Goal: Information Seeking & Learning: Learn about a topic

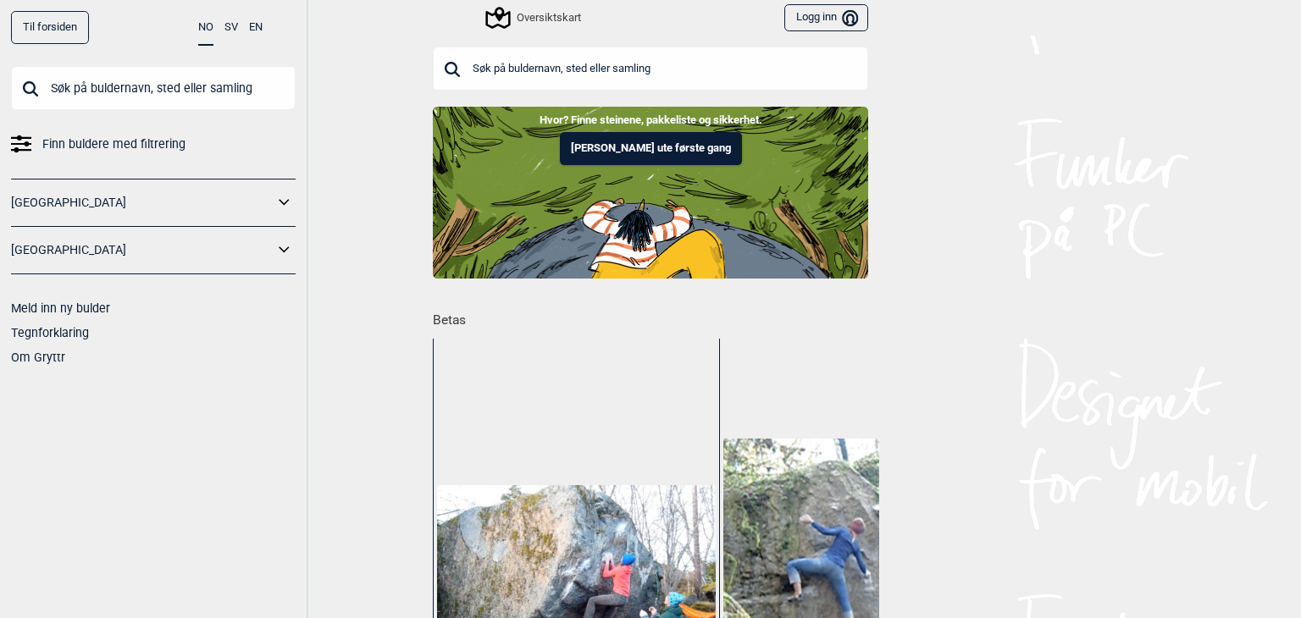
click at [94, 248] on link "[GEOGRAPHIC_DATA]" at bounding box center [142, 250] width 262 height 25
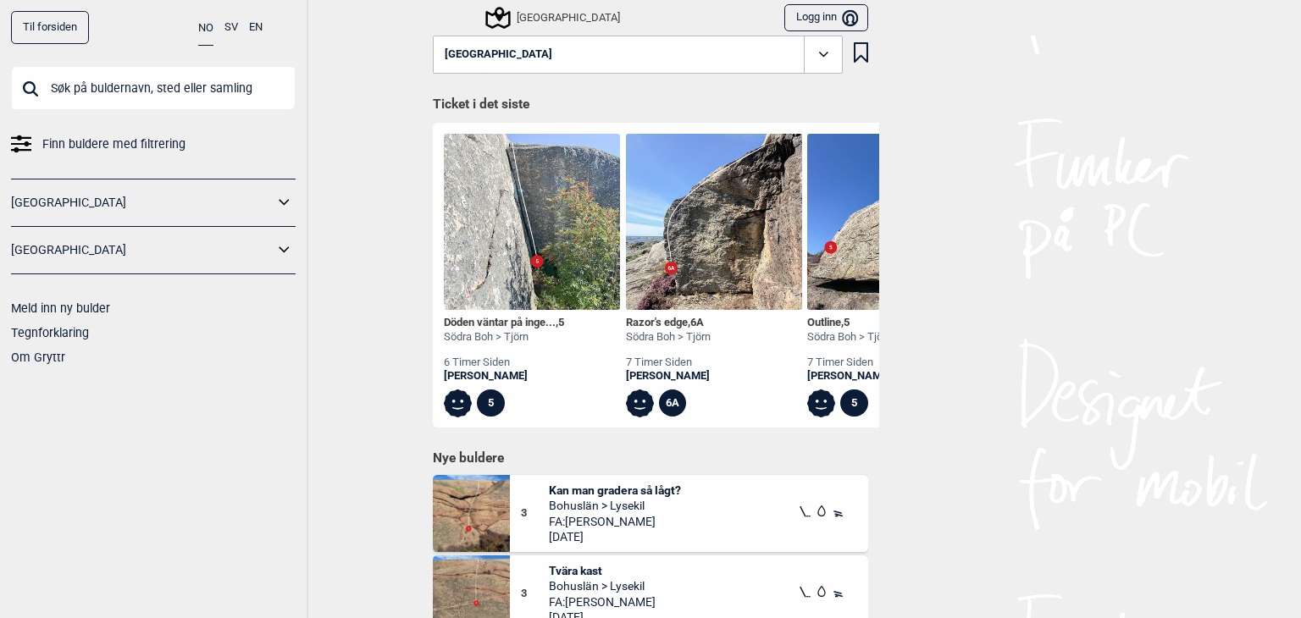
click at [273, 250] on link "[GEOGRAPHIC_DATA]" at bounding box center [142, 250] width 262 height 25
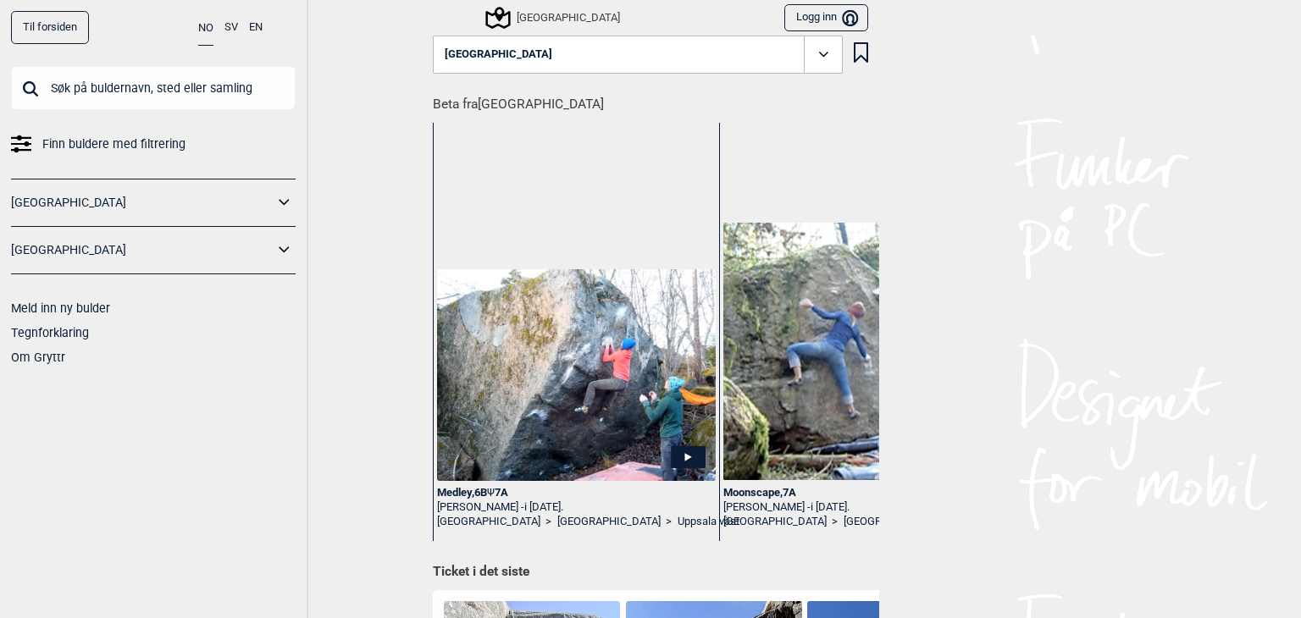
click at [287, 250] on icon at bounding box center [284, 250] width 22 height 25
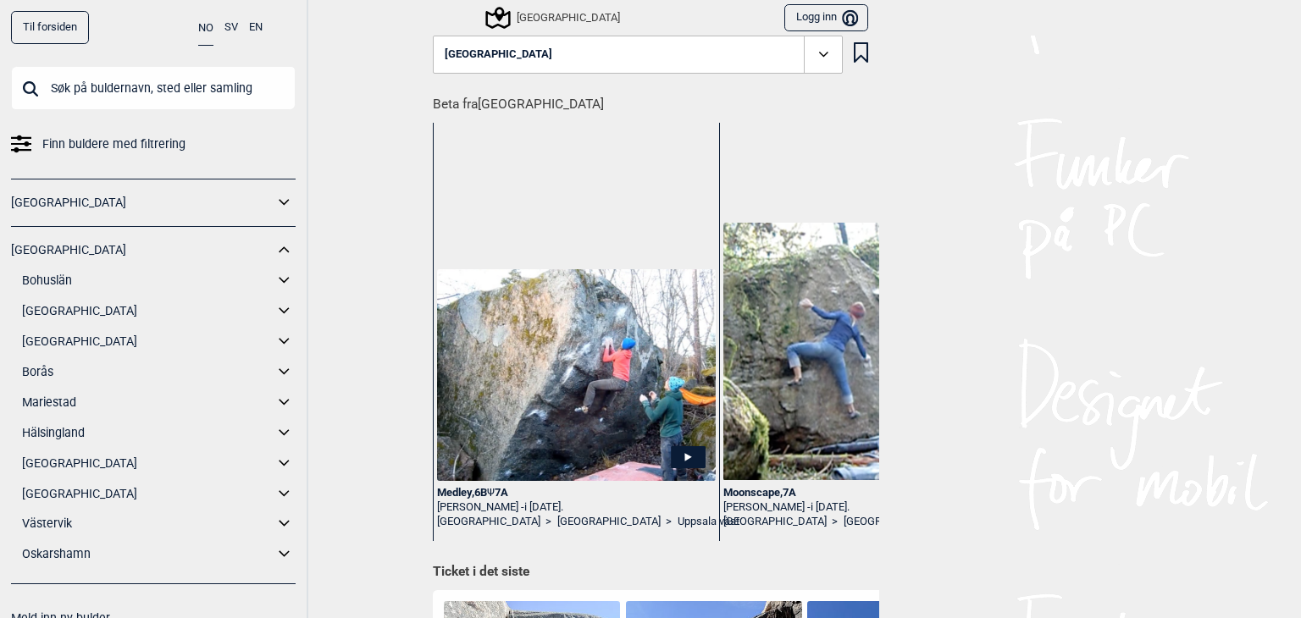
click at [44, 278] on link "Bohuslän" at bounding box center [147, 280] width 251 height 25
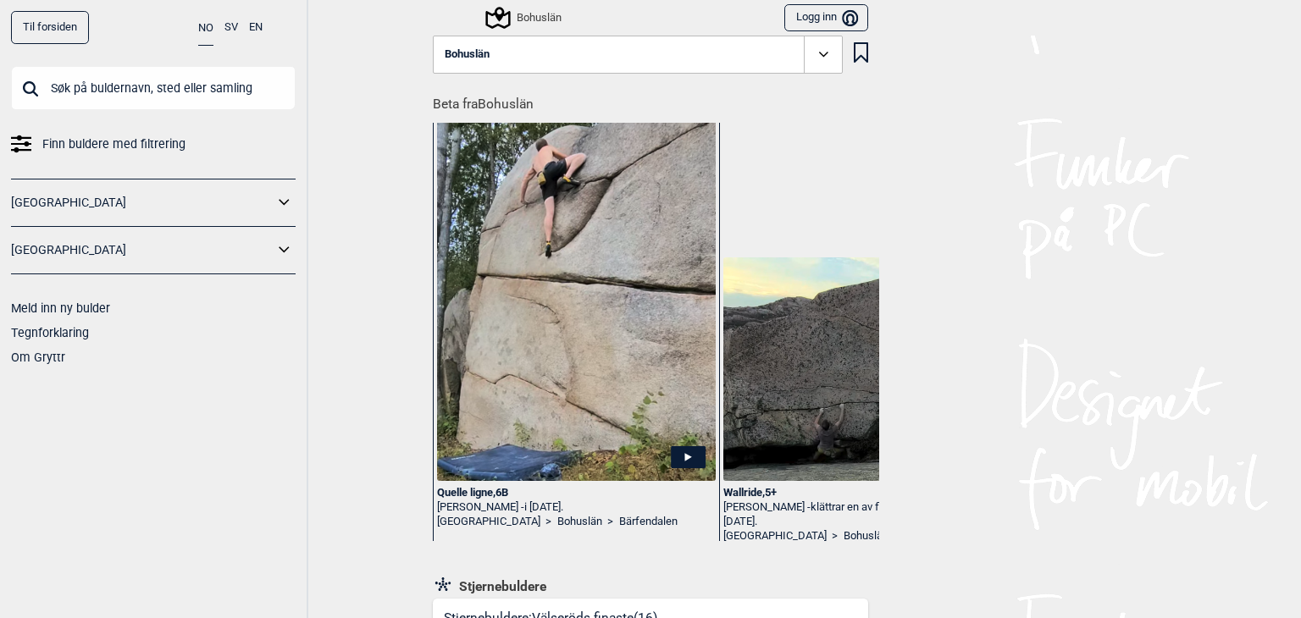
click at [495, 15] on icon at bounding box center [497, 18] width 25 height 22
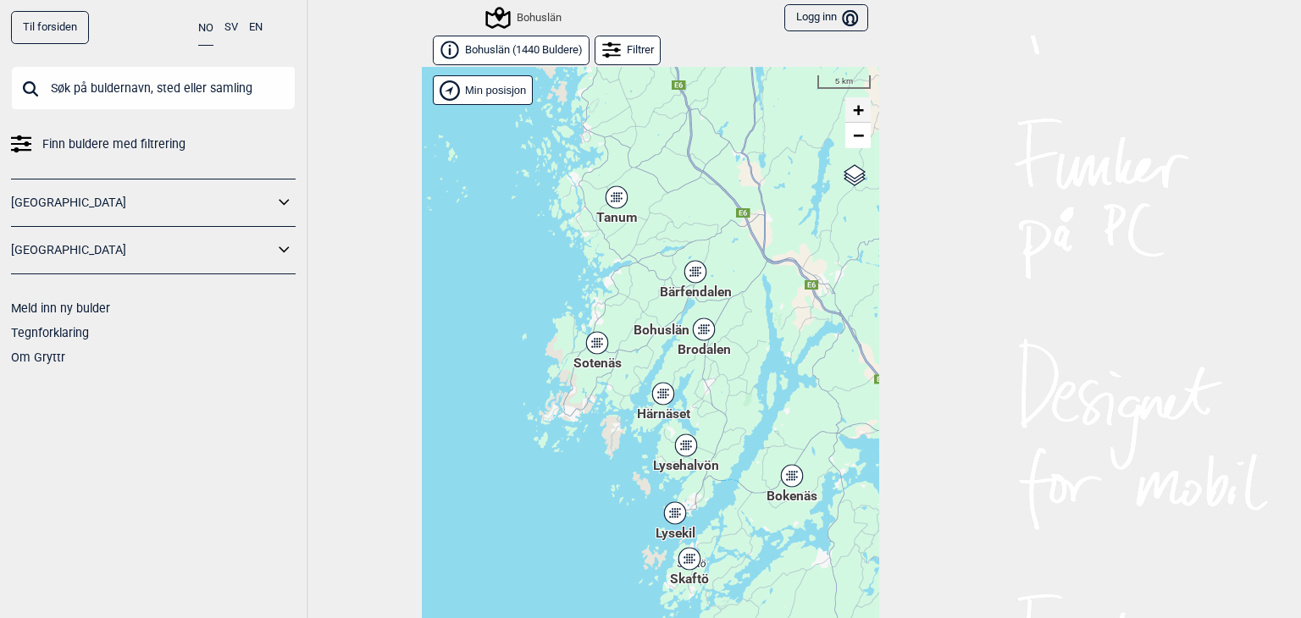
click at [853, 99] on span "+" at bounding box center [858, 109] width 11 height 21
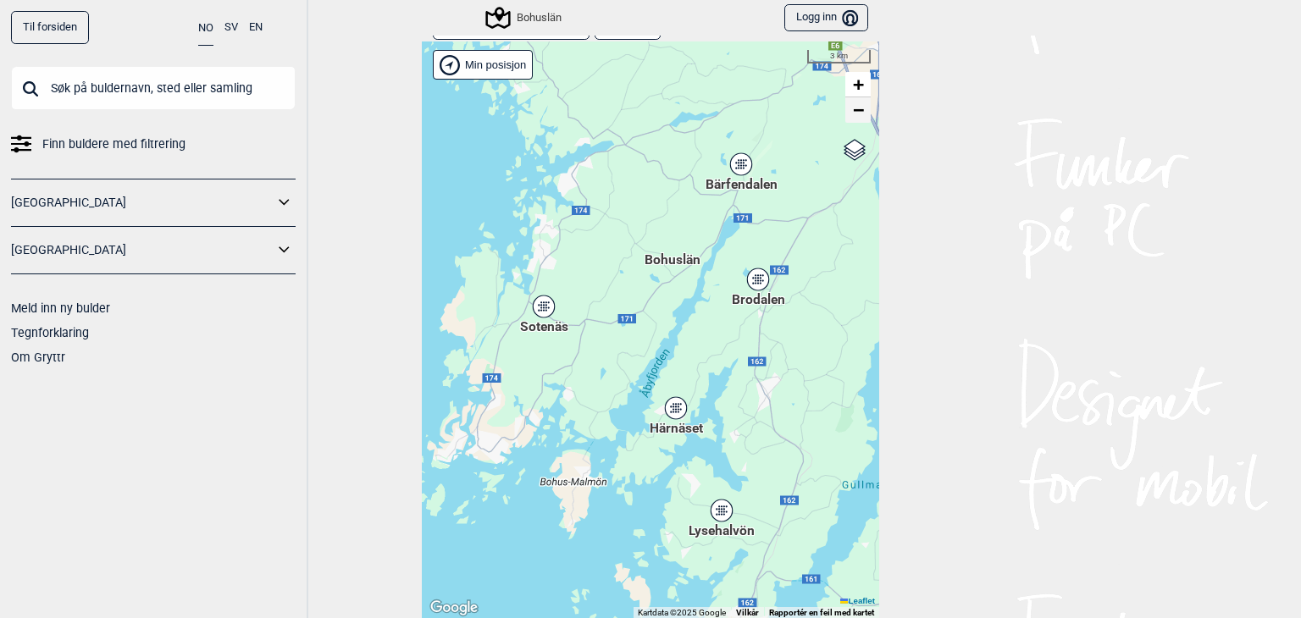
click at [853, 99] on span "−" at bounding box center [858, 109] width 11 height 21
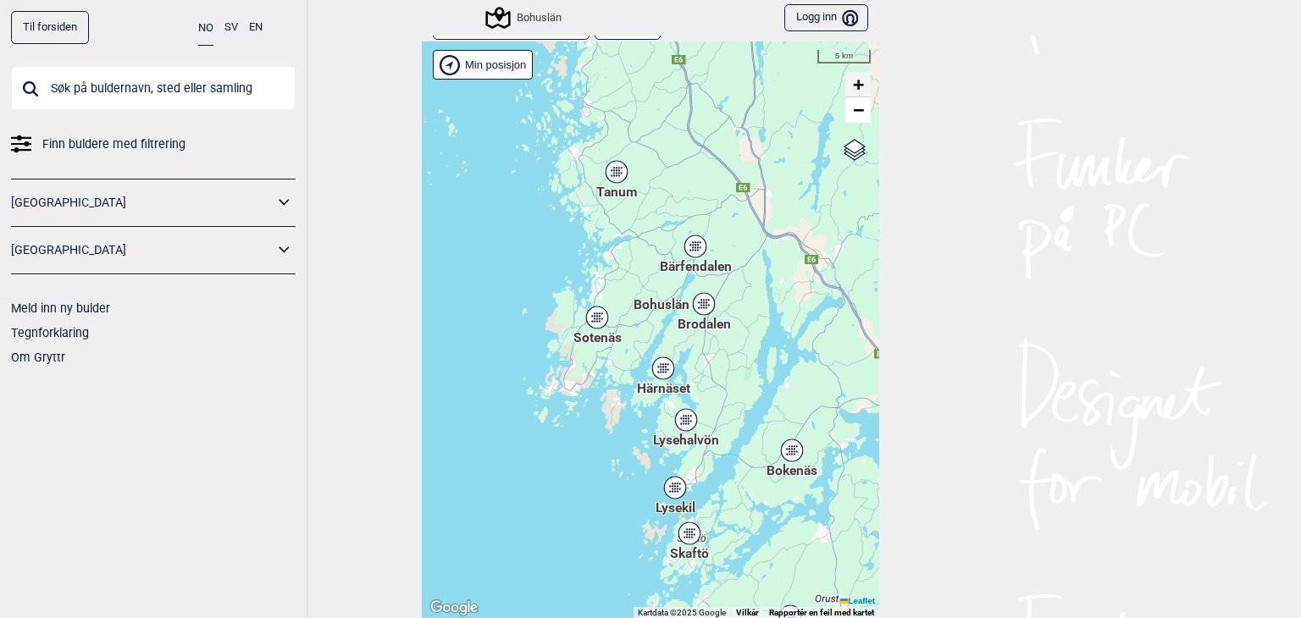
click at [853, 74] on span "+" at bounding box center [858, 84] width 11 height 21
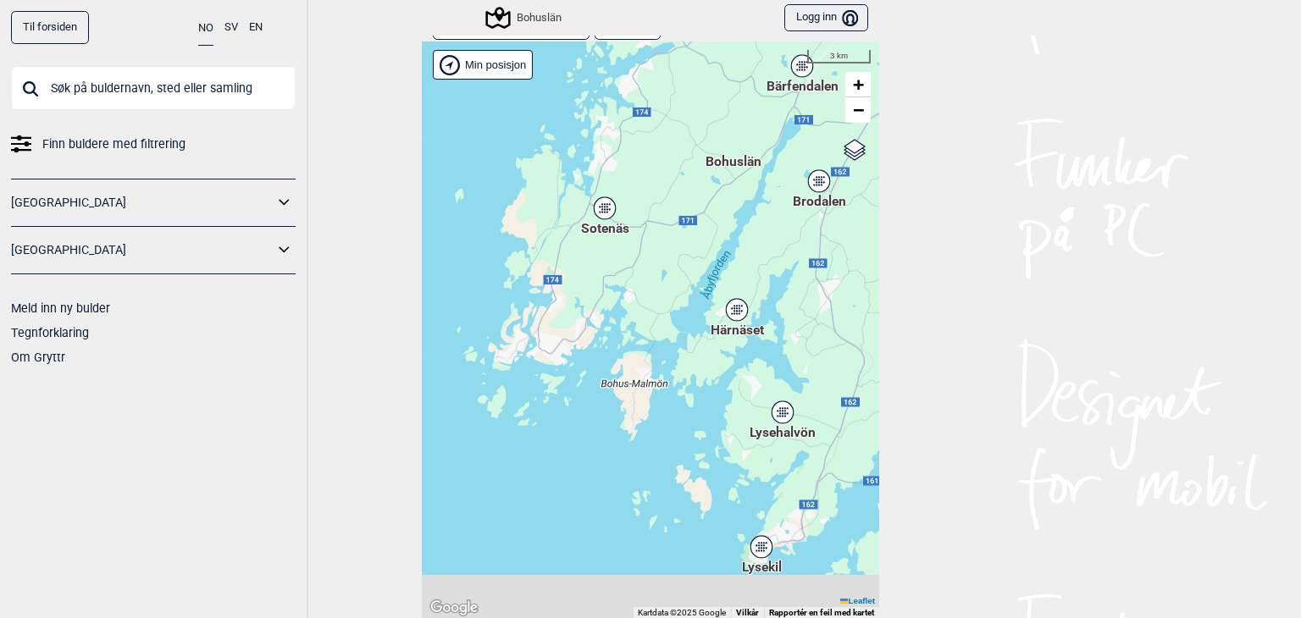
drag, startPoint x: 620, startPoint y: 387, endPoint x: 687, endPoint y: 284, distance: 122.4
click at [687, 284] on div "Hallingdal Gol [PERSON_NAME] Kolomoen [GEOGRAPHIC_DATA] [GEOGRAPHIC_DATA] [GEOG…" at bounding box center [650, 329] width 457 height 577
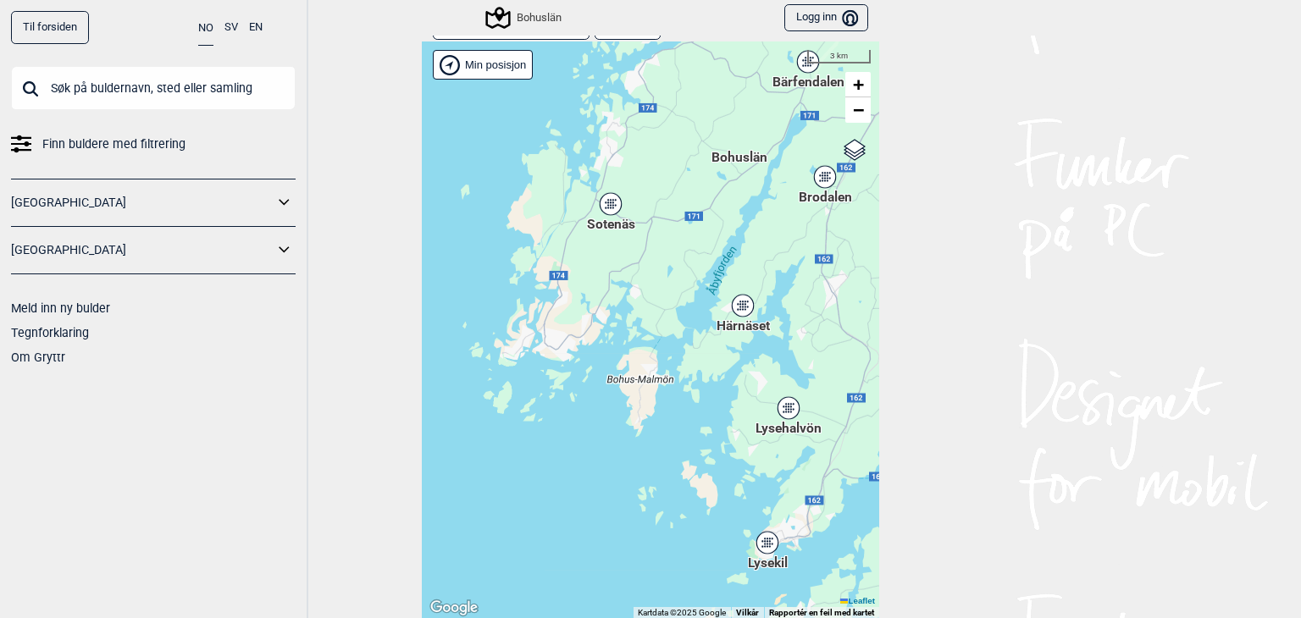
click at [605, 202] on div "Sotenäs" at bounding box center [610, 204] width 10 height 10
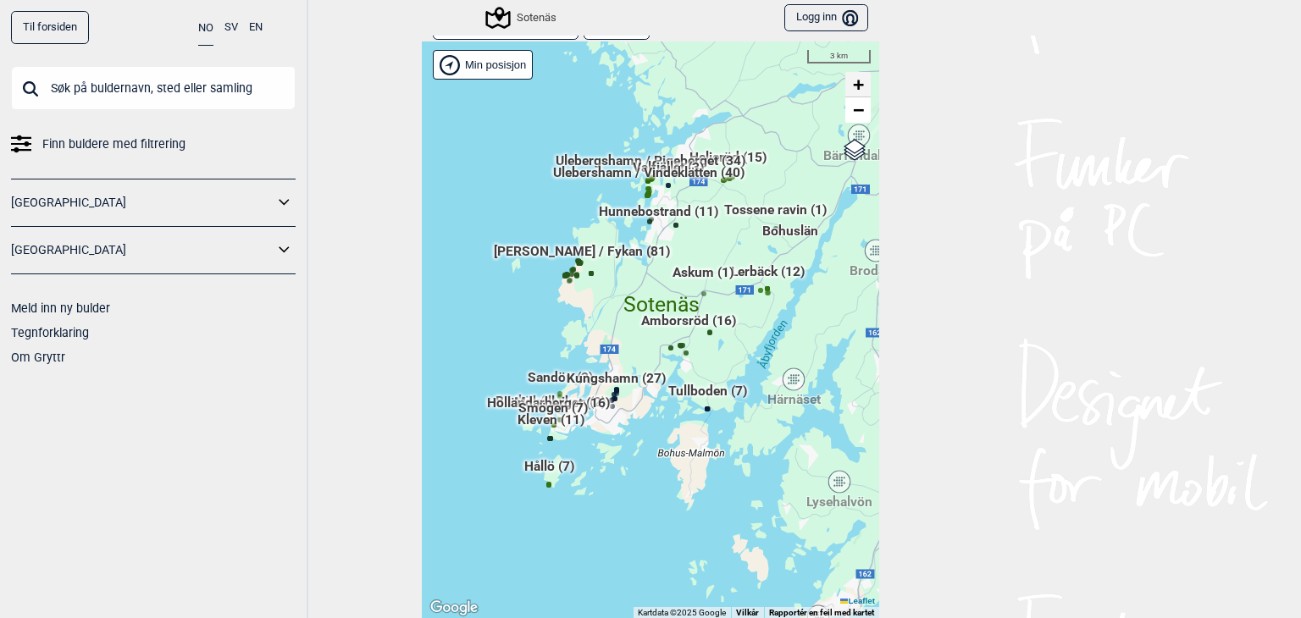
click at [856, 83] on span "+" at bounding box center [858, 84] width 11 height 21
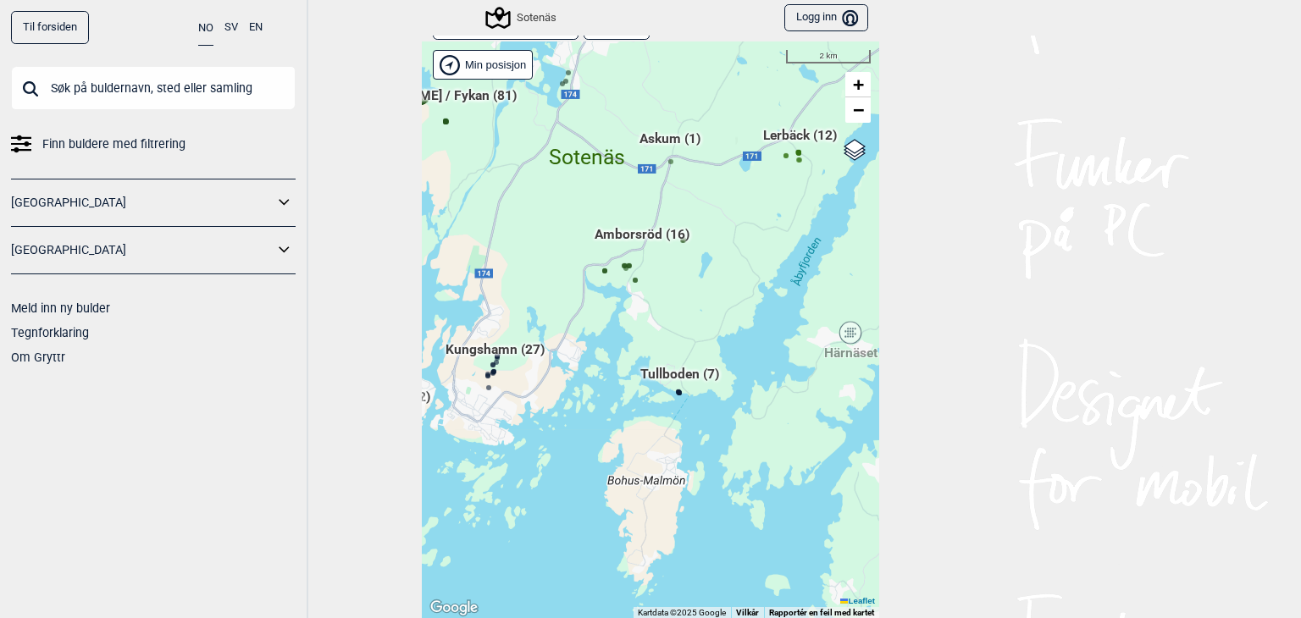
drag, startPoint x: 702, startPoint y: 445, endPoint x: 588, endPoint y: 321, distance: 168.4
click at [588, 321] on div "Hallingdal Gol [PERSON_NAME] Kolomoen [GEOGRAPHIC_DATA] [GEOGRAPHIC_DATA] [GEOG…" at bounding box center [650, 329] width 457 height 577
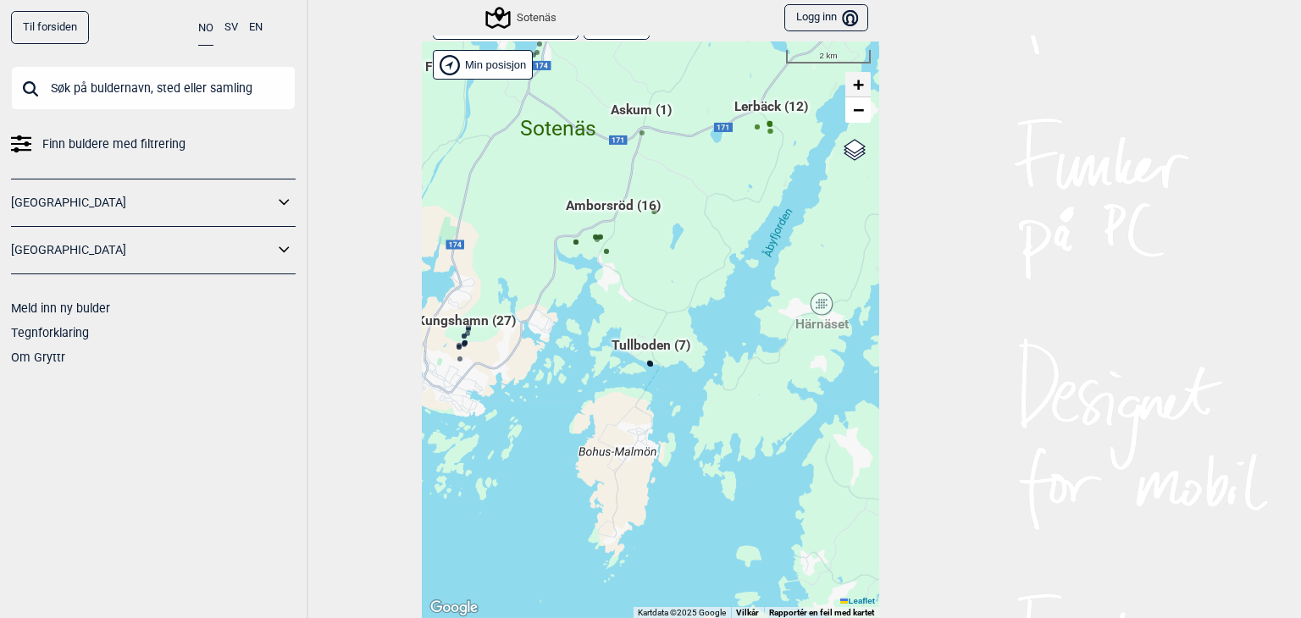
click at [860, 72] on link "+" at bounding box center [857, 84] width 25 height 25
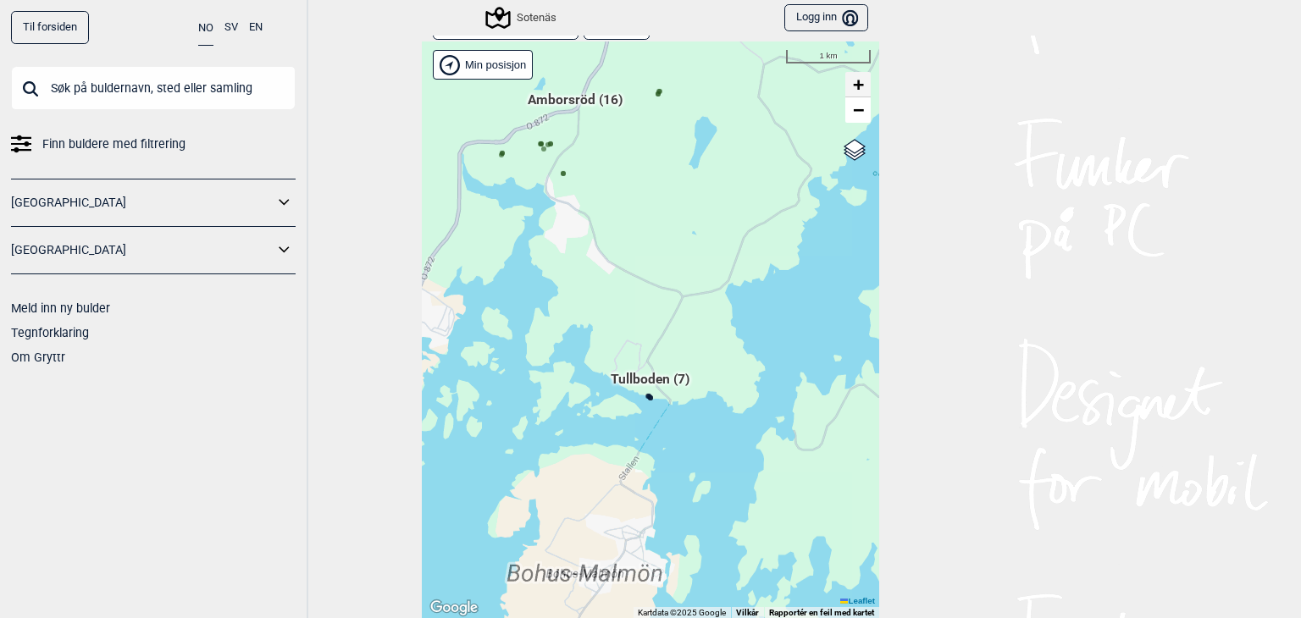
click at [860, 72] on link "+" at bounding box center [857, 84] width 25 height 25
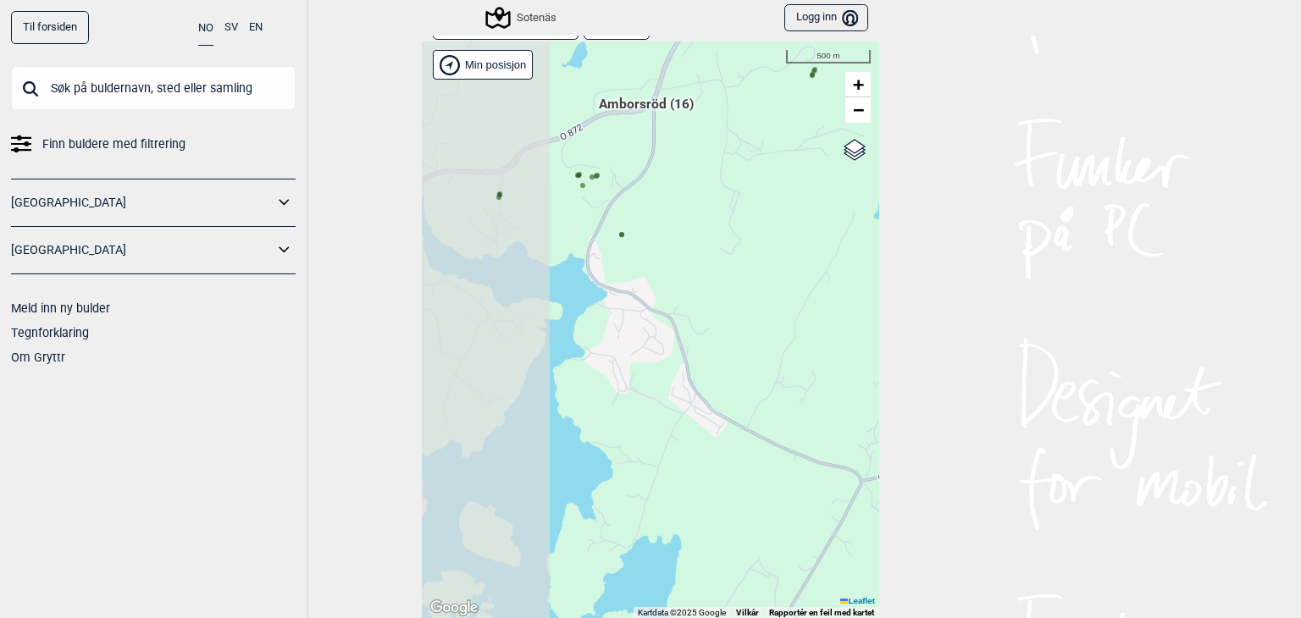
drag, startPoint x: 594, startPoint y: 206, endPoint x: 739, endPoint y: 423, distance: 261.4
click at [739, 423] on div "Hallingdal Gol [PERSON_NAME] Kolomoen [GEOGRAPHIC_DATA] [GEOGRAPHIC_DATA] [GEOG…" at bounding box center [650, 329] width 457 height 577
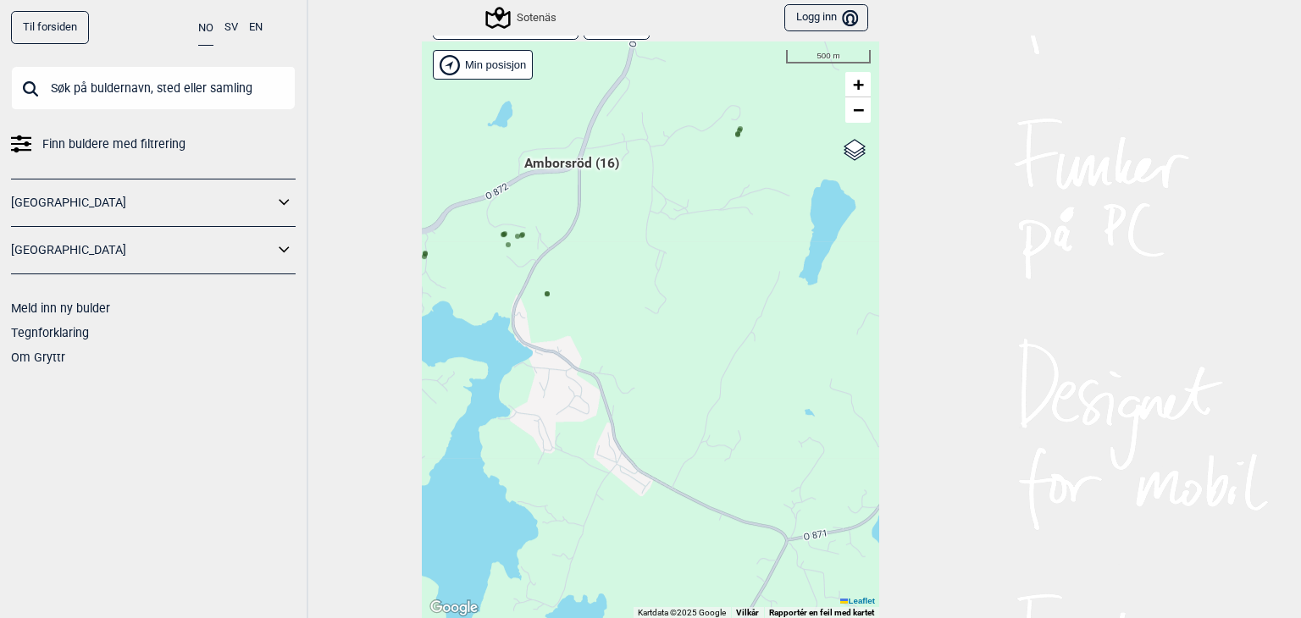
drag, startPoint x: 808, startPoint y: 250, endPoint x: 735, endPoint y: 309, distance: 93.9
click at [735, 309] on div "Hallingdal Gol [PERSON_NAME] Kolomoen [GEOGRAPHIC_DATA] [GEOGRAPHIC_DATA] [GEOG…" at bounding box center [650, 329] width 457 height 577
click at [544, 291] on circle at bounding box center [546, 293] width 5 height 5
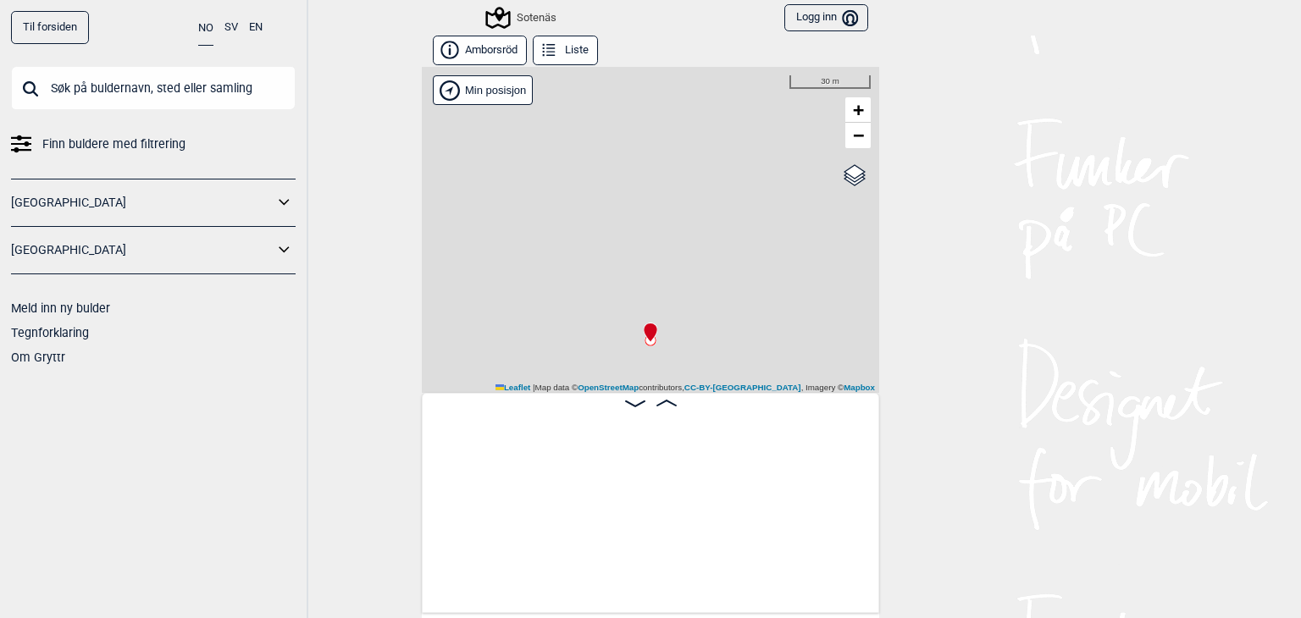
scroll to position [0, 859]
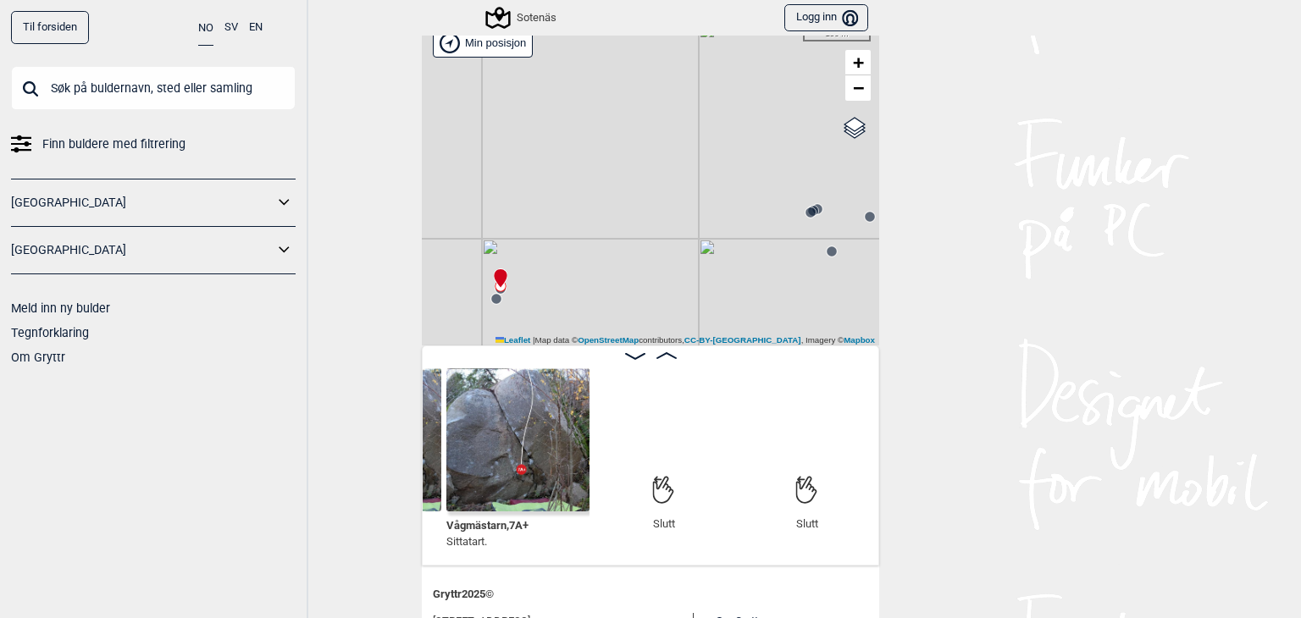
scroll to position [50, 0]
click at [837, 99] on div "Sotenäs Min posisjon 100 m + − OpenStreetMap Google satellite Leaflet | Map dat…" at bounding box center [650, 180] width 457 height 326
click at [845, 96] on link "−" at bounding box center [857, 85] width 25 height 25
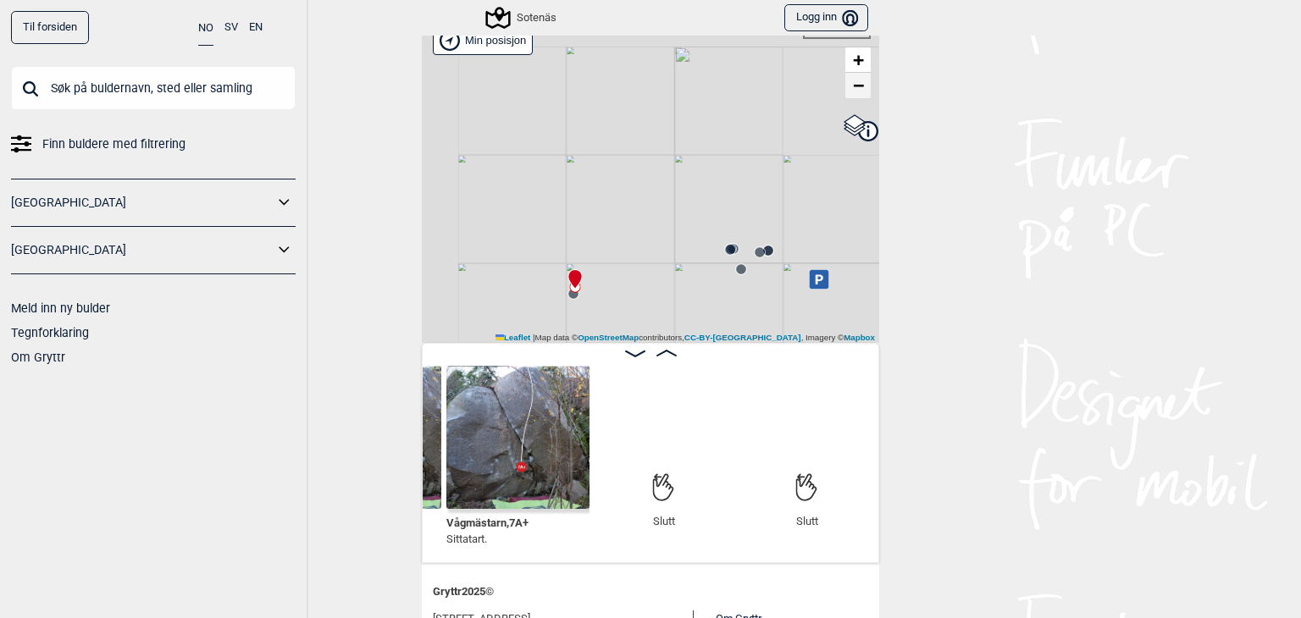
click at [845, 96] on link "−" at bounding box center [857, 85] width 25 height 25
drag, startPoint x: 659, startPoint y: 246, endPoint x: 688, endPoint y: 125, distance: 124.7
click at [688, 125] on div "Sotenäs Min posisjon 500 m + − OpenStreetMap Google satellite Leaflet | Map dat…" at bounding box center [650, 180] width 457 height 326
click at [853, 78] on span "−" at bounding box center [858, 85] width 11 height 21
drag, startPoint x: 792, startPoint y: 191, endPoint x: 723, endPoint y: 118, distance: 100.0
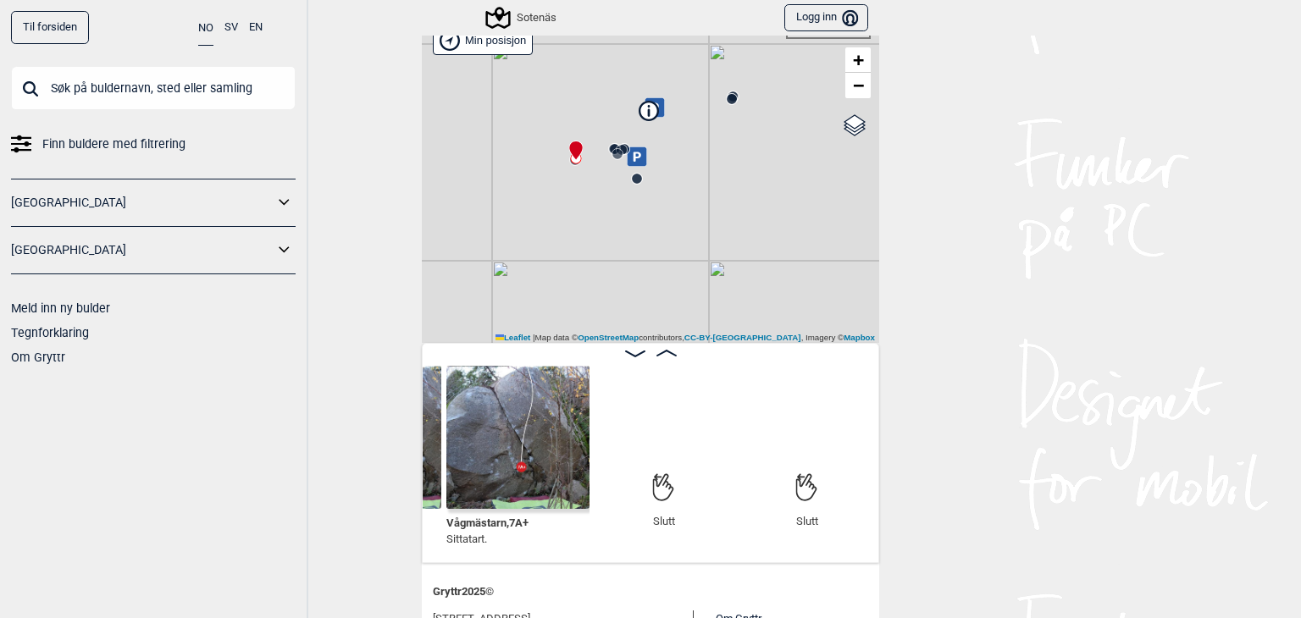
click at [723, 118] on div "Sotenäs Min posisjon 1 km + − OpenStreetMap Google satellite Leaflet | Map data…" at bounding box center [650, 180] width 457 height 326
click at [616, 148] on circle at bounding box center [618, 151] width 11 height 11
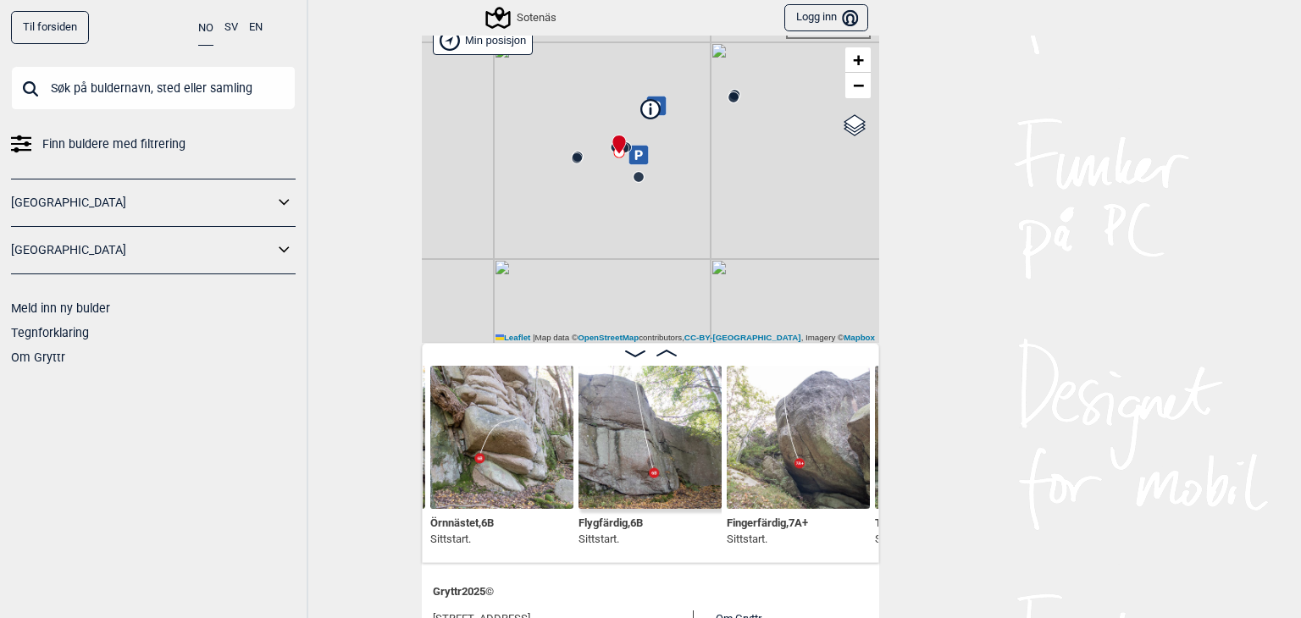
click at [635, 174] on circle at bounding box center [638, 177] width 10 height 10
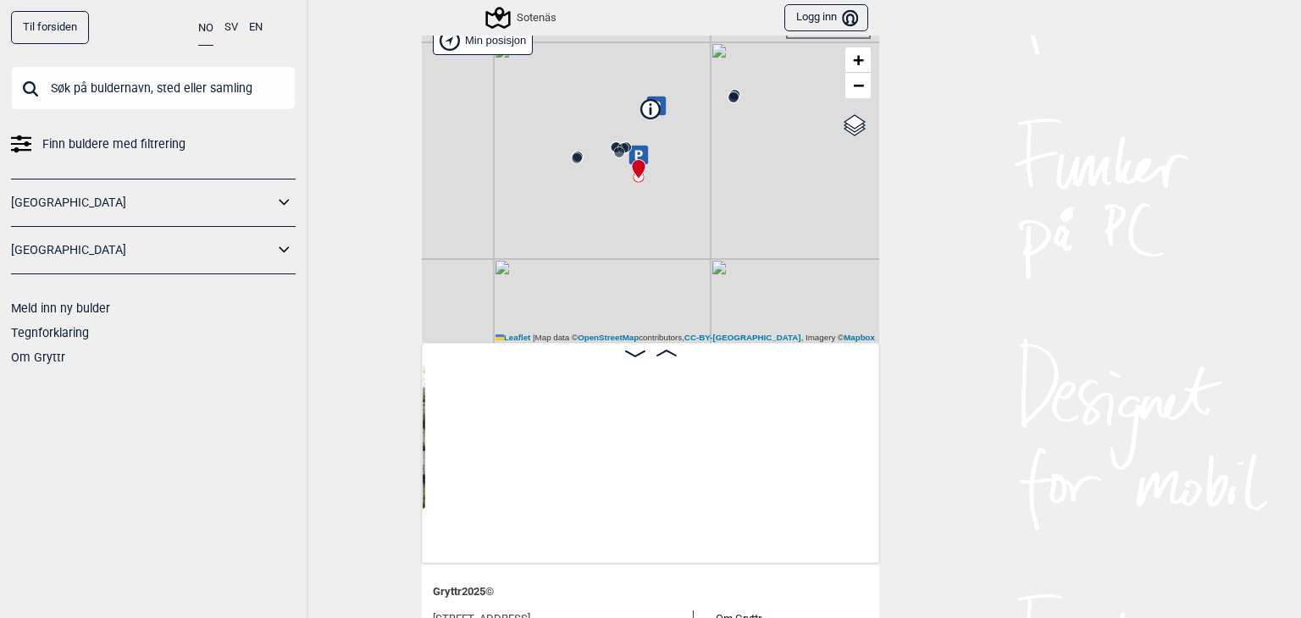
scroll to position [0, 859]
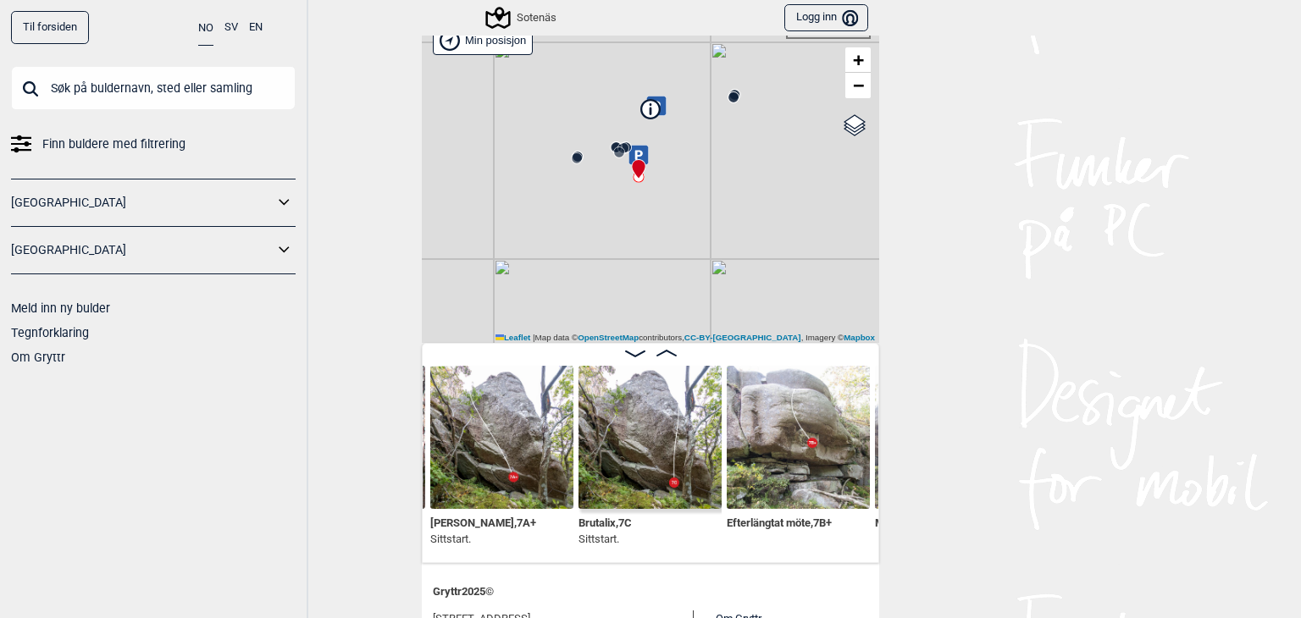
click at [440, 519] on span "Brutus , 7A+" at bounding box center [483, 521] width 106 height 16
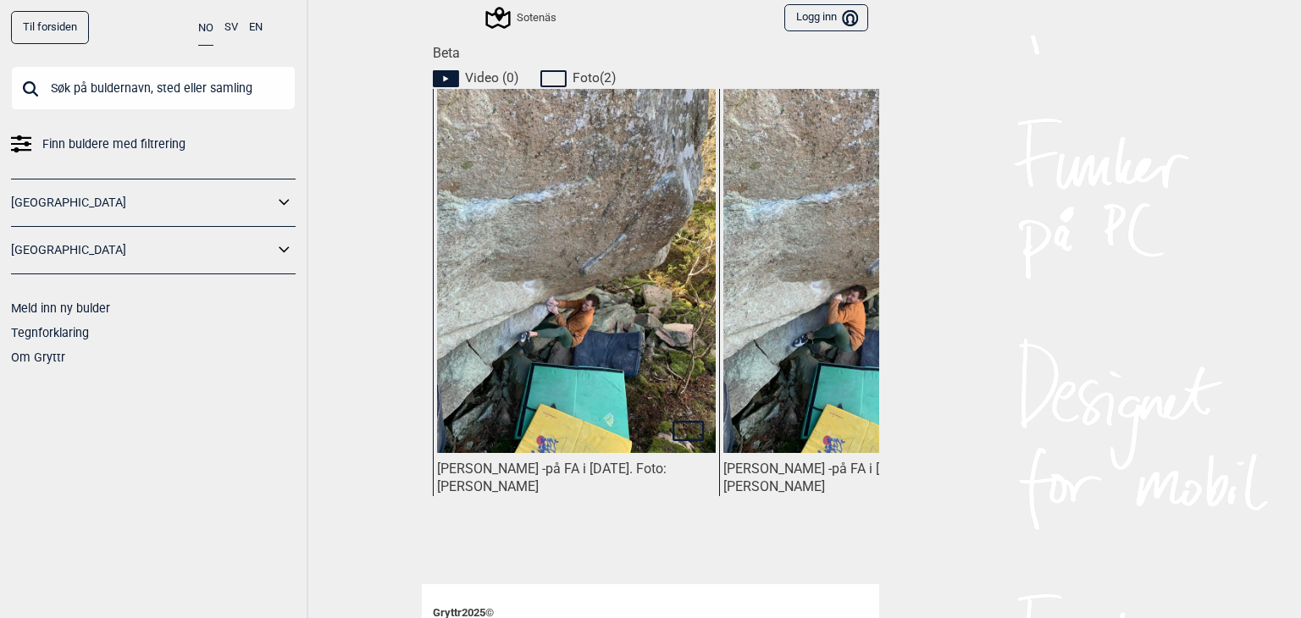
scroll to position [760, 0]
drag, startPoint x: 710, startPoint y: 344, endPoint x: 654, endPoint y: 337, distance: 57.1
click at [654, 337] on div "[PERSON_NAME] - på FA i [DATE]. Foto: [PERSON_NAME]" at bounding box center [576, 292] width 286 height 407
click at [737, 279] on img at bounding box center [862, 267] width 279 height 372
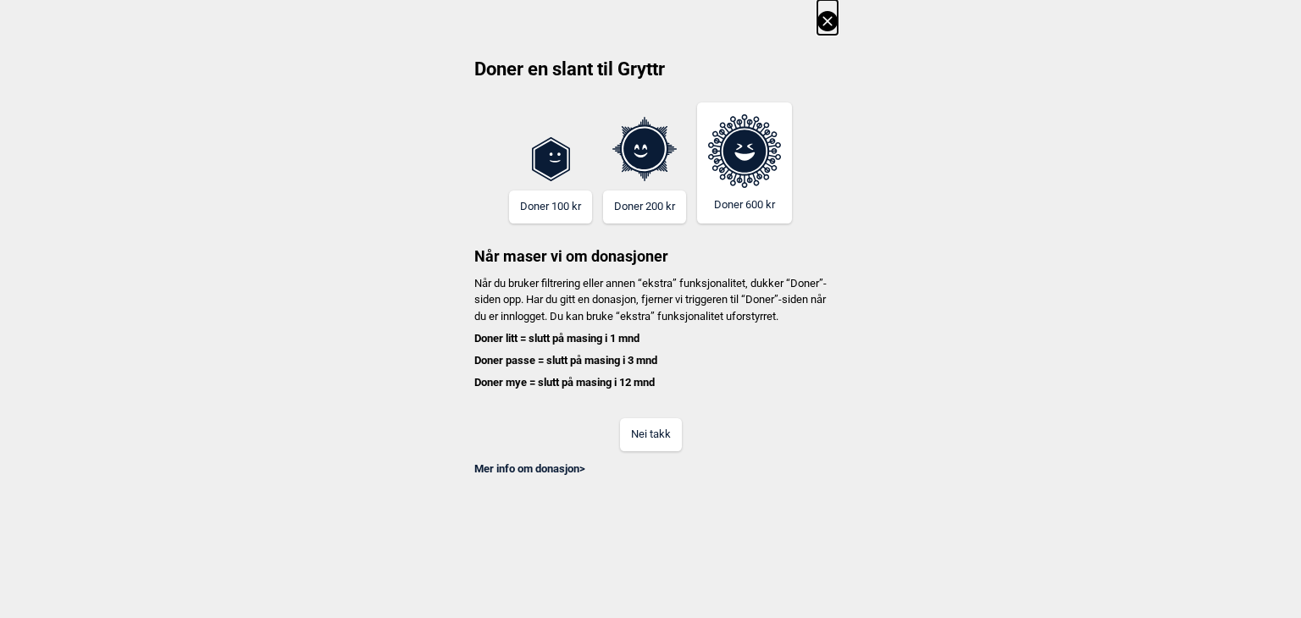
click at [837, 12] on icon at bounding box center [827, 21] width 20 height 20
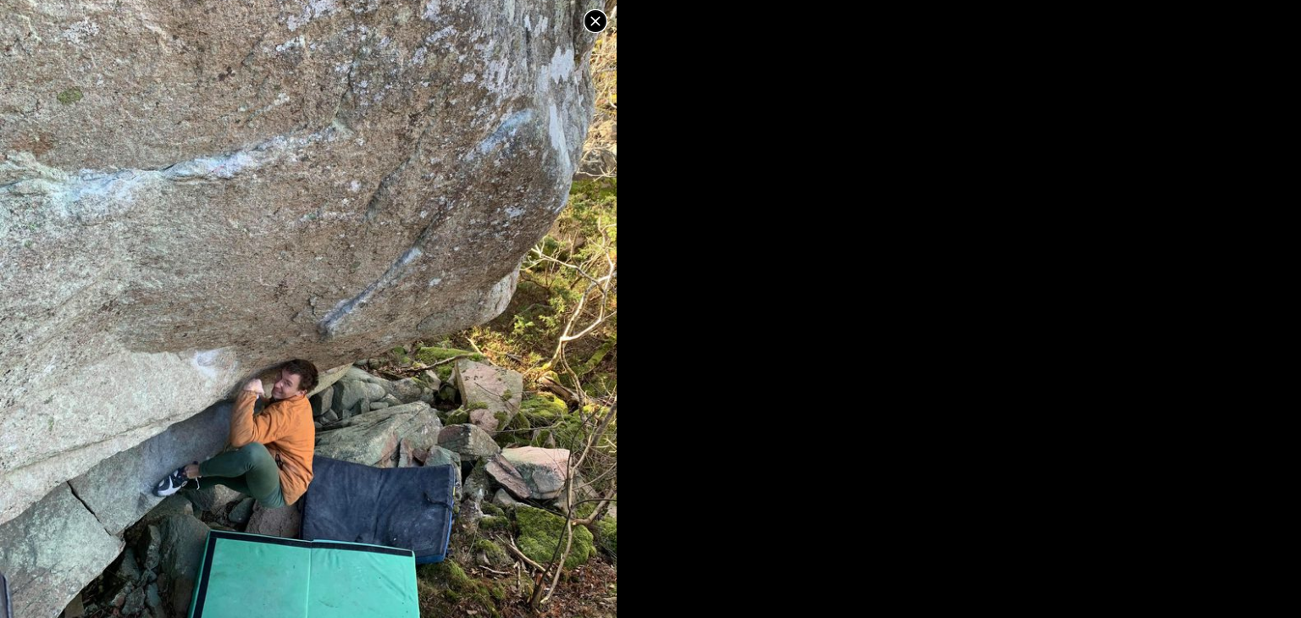
click at [593, 17] on icon at bounding box center [595, 21] width 20 height 20
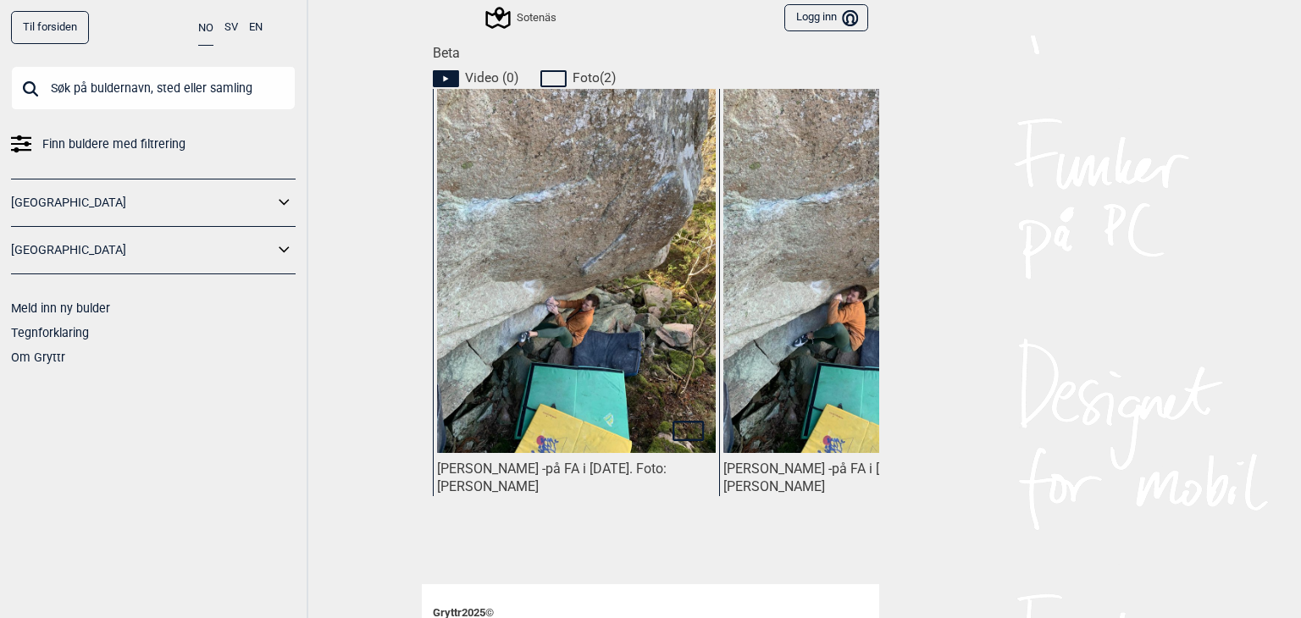
click at [508, 337] on img at bounding box center [576, 267] width 279 height 372
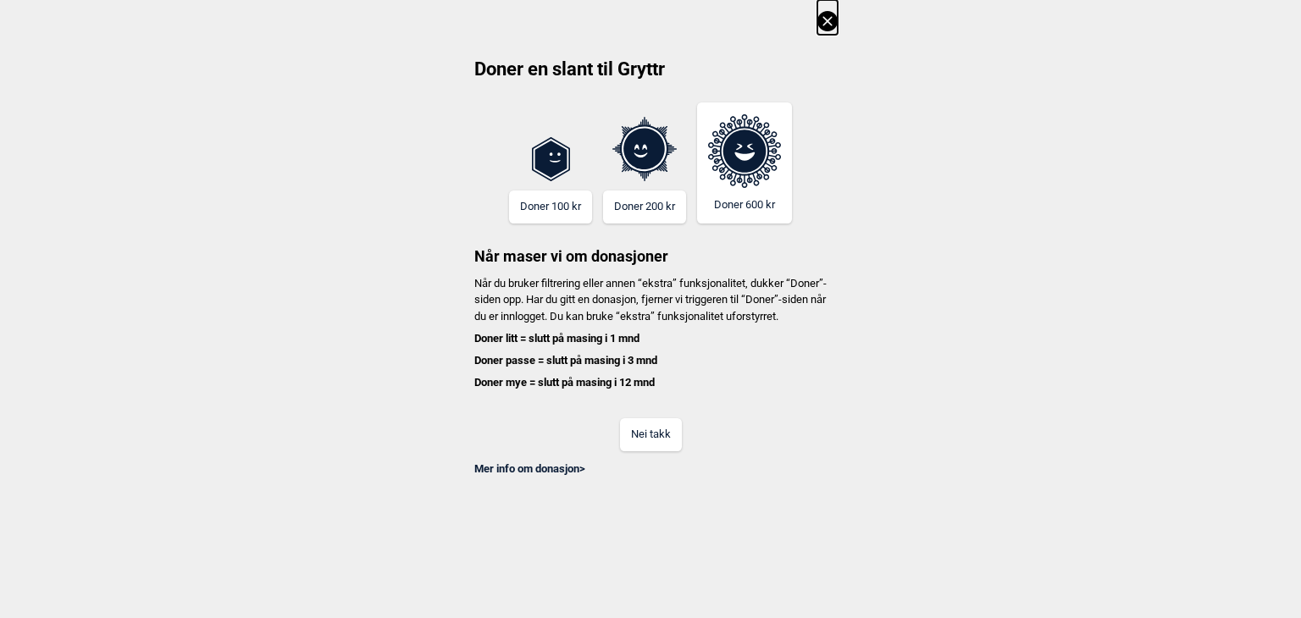
click at [666, 439] on button "Nei takk" at bounding box center [651, 434] width 62 height 33
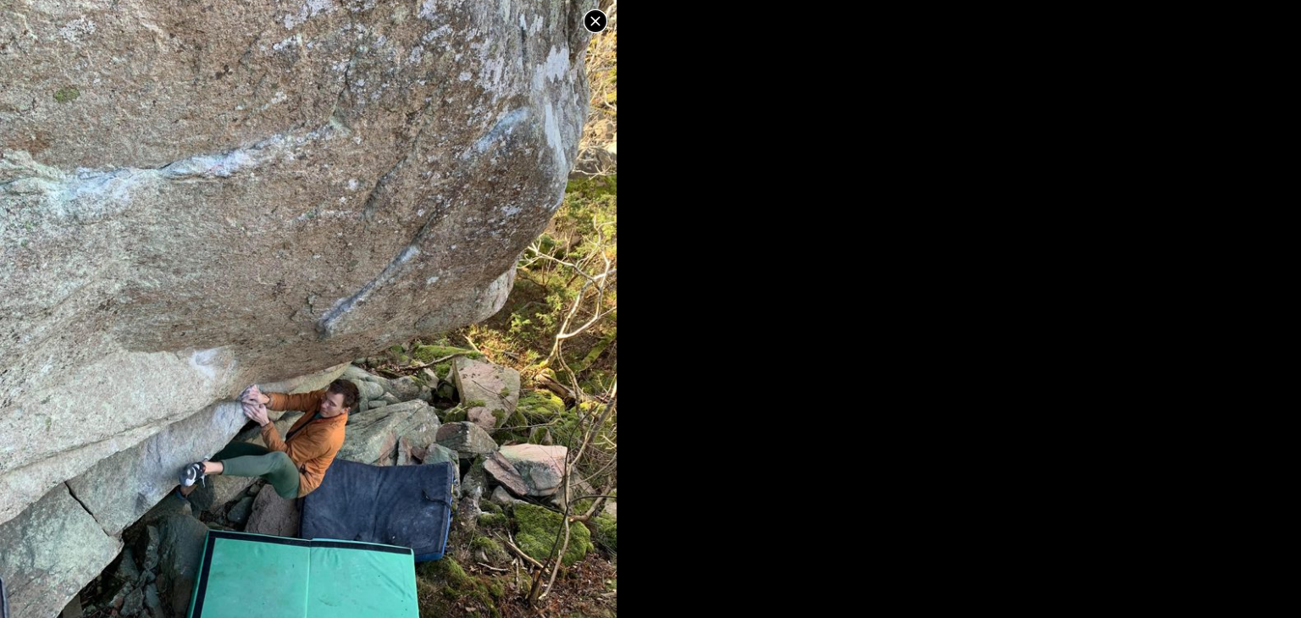
click at [589, 22] on icon at bounding box center [595, 21] width 20 height 20
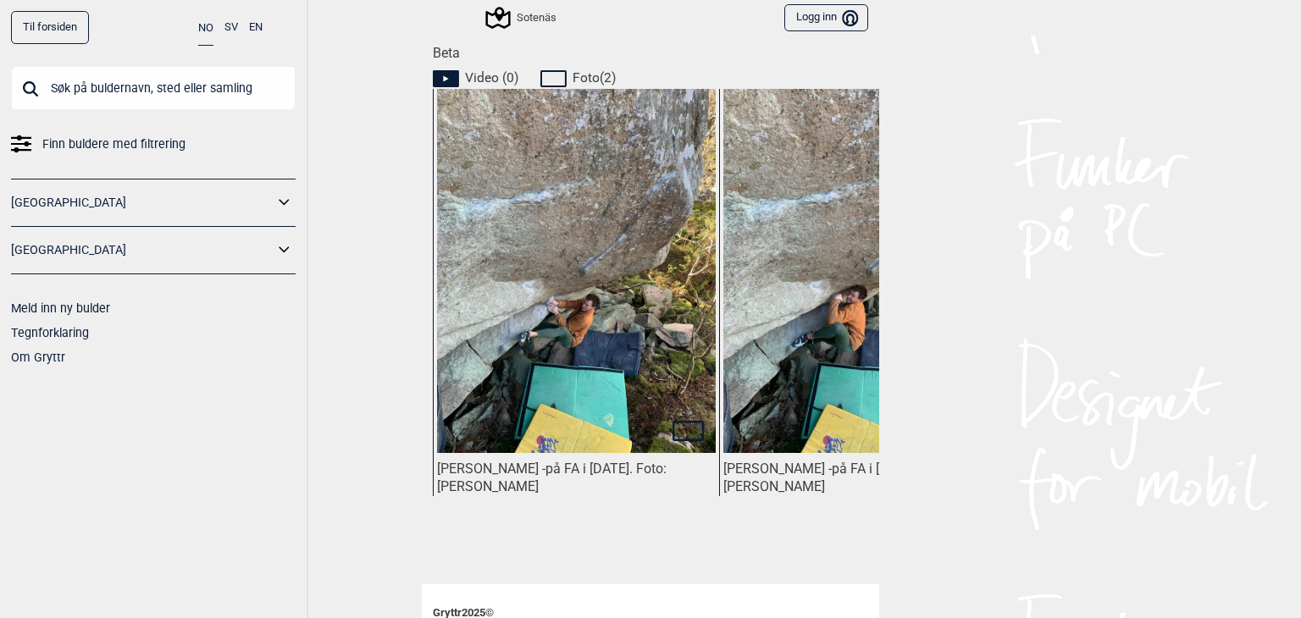
scroll to position [918, 0]
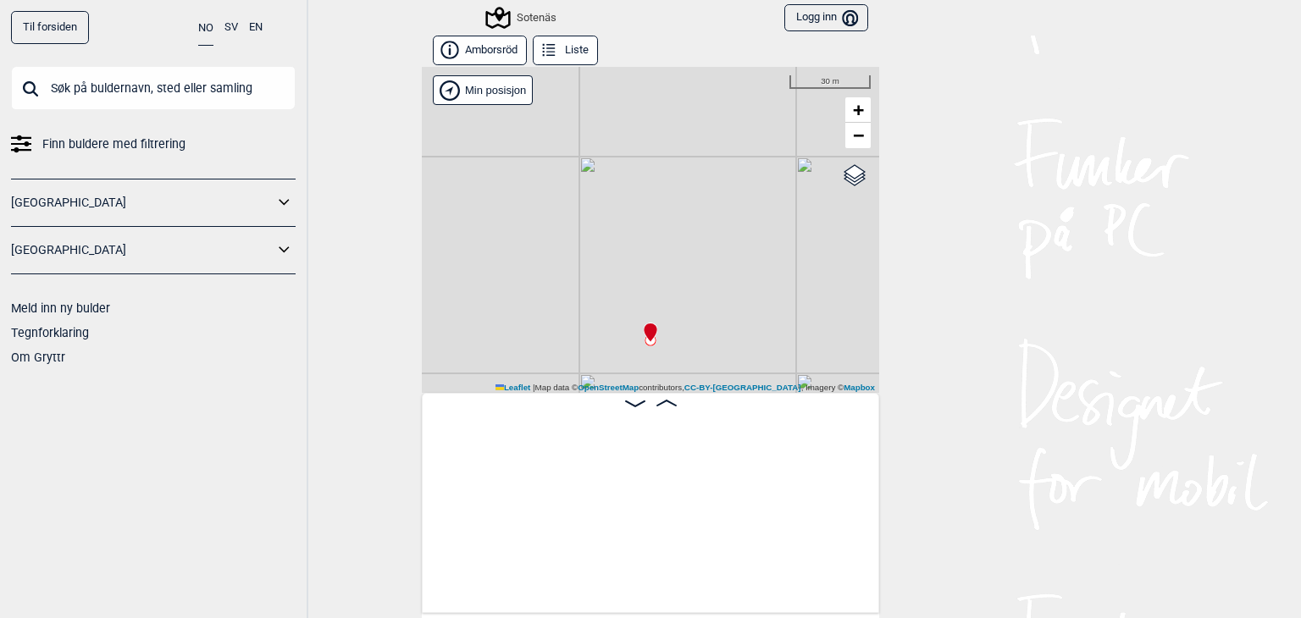
scroll to position [0, 859]
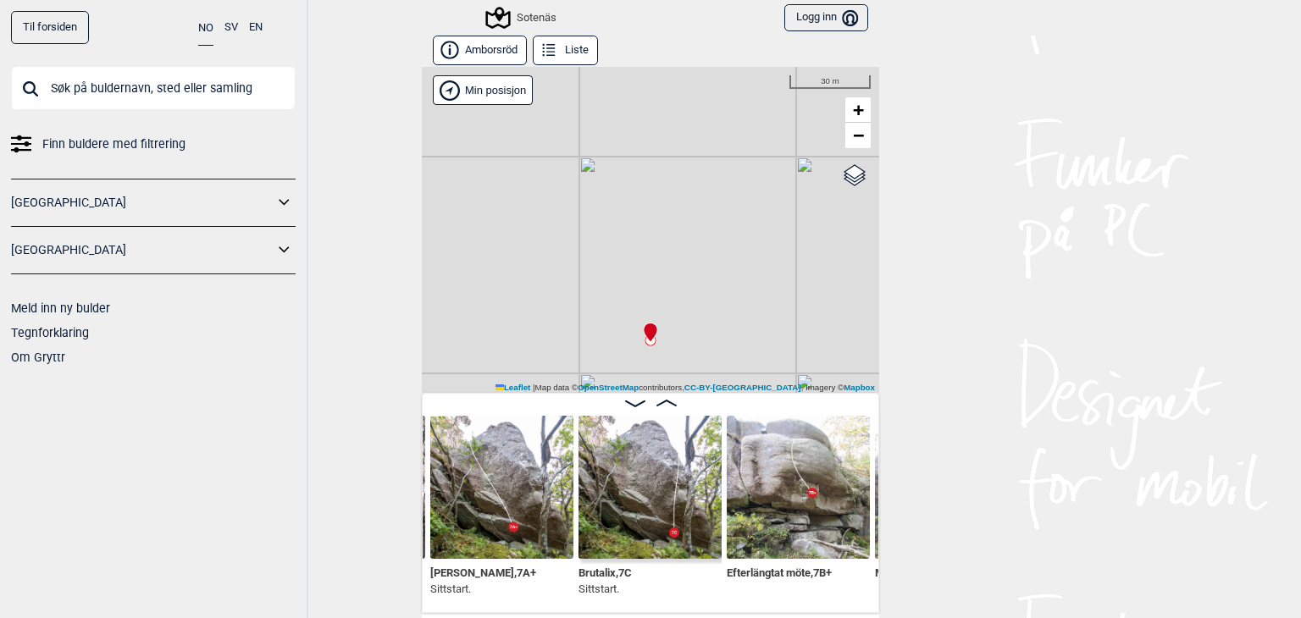
click at [637, 480] on img at bounding box center [649, 487] width 143 height 143
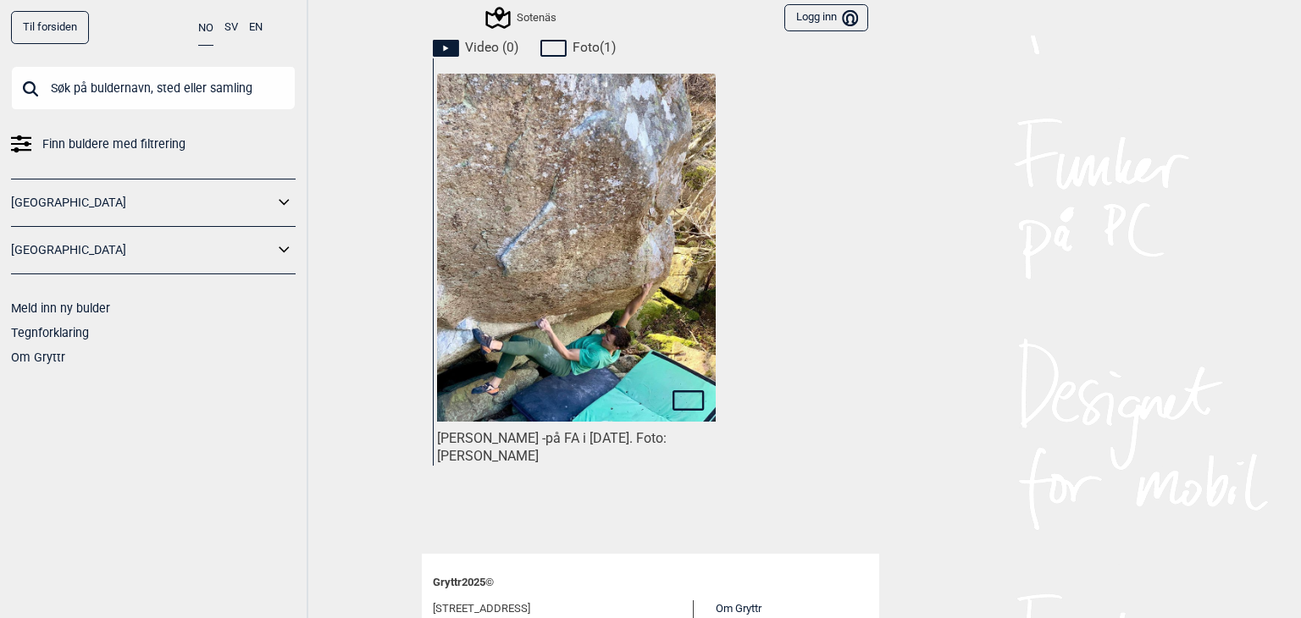
scroll to position [792, 0]
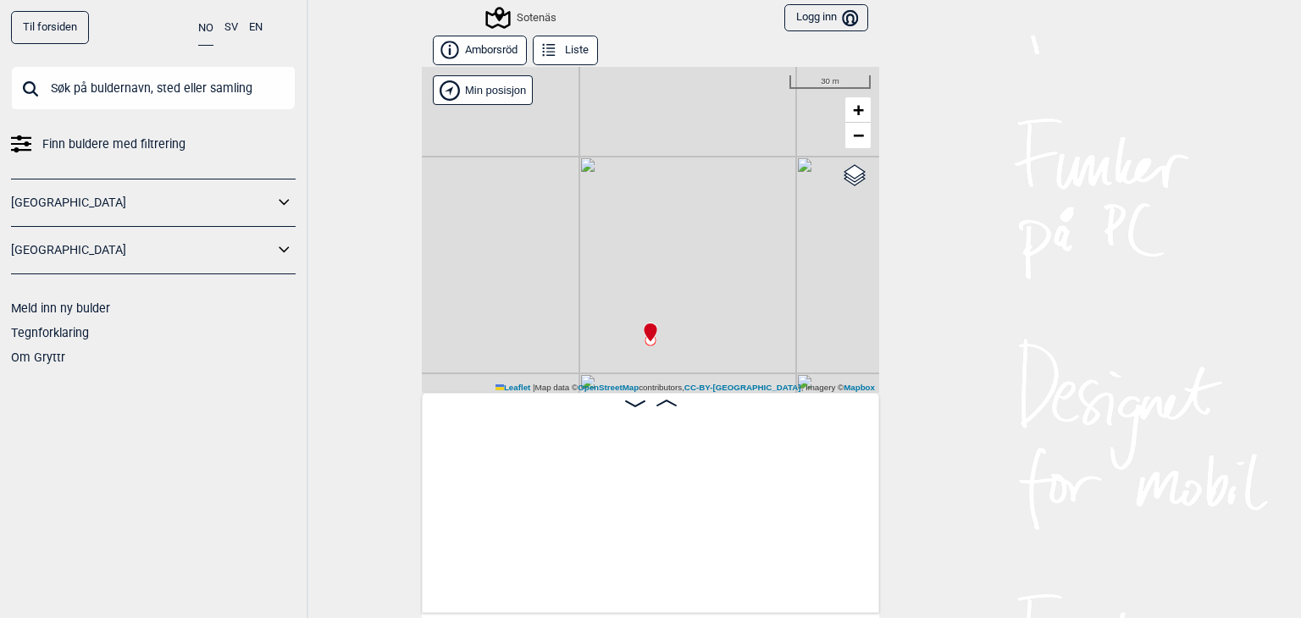
scroll to position [0, 859]
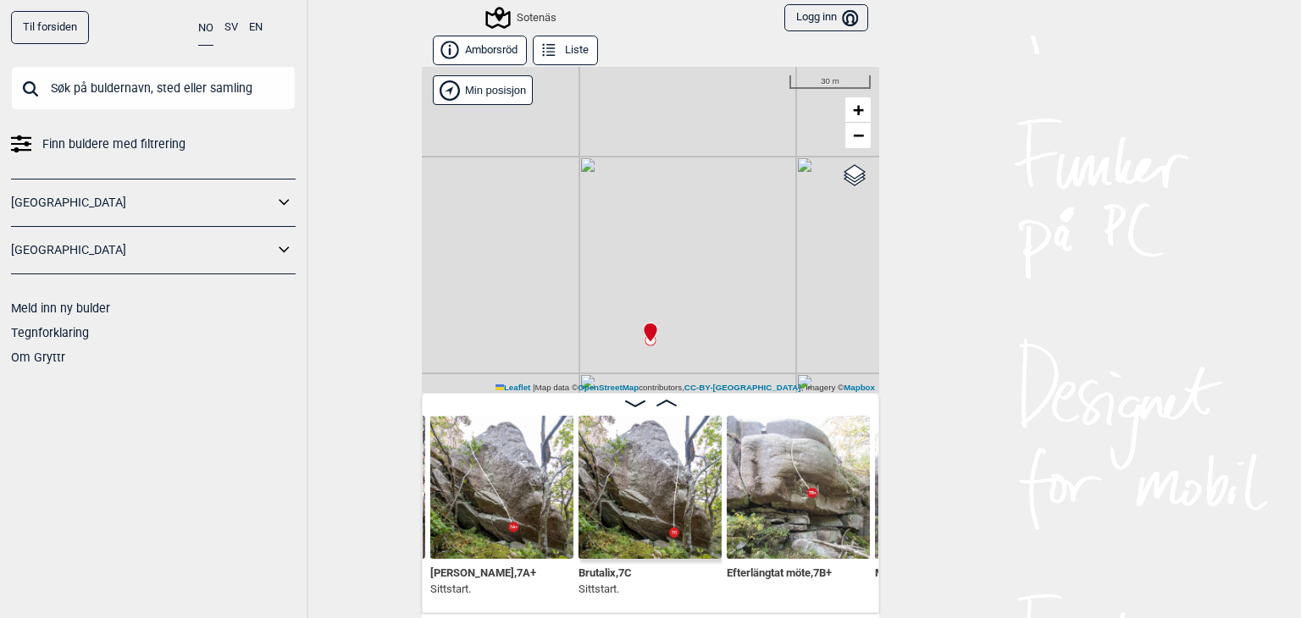
click at [517, 14] on div "Sotenäs" at bounding box center [522, 18] width 69 height 20
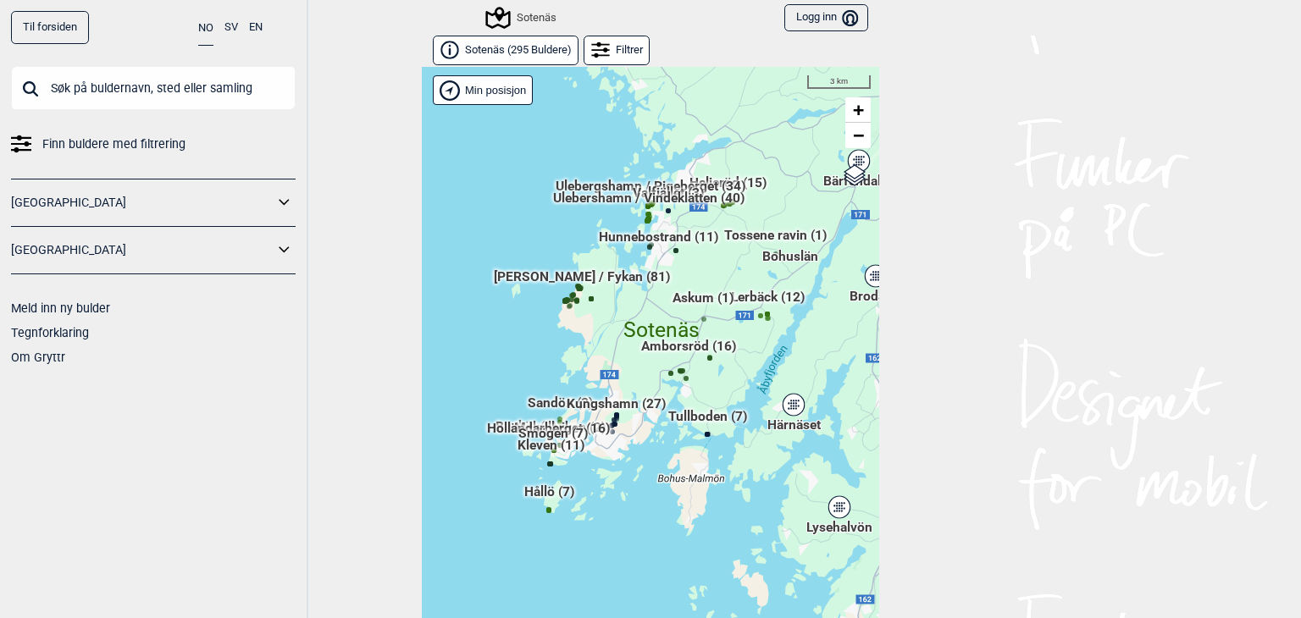
click at [699, 429] on div "Hallingdal Gol [PERSON_NAME] Kolomoen [GEOGRAPHIC_DATA] [GEOGRAPHIC_DATA] [GEOG…" at bounding box center [650, 355] width 457 height 577
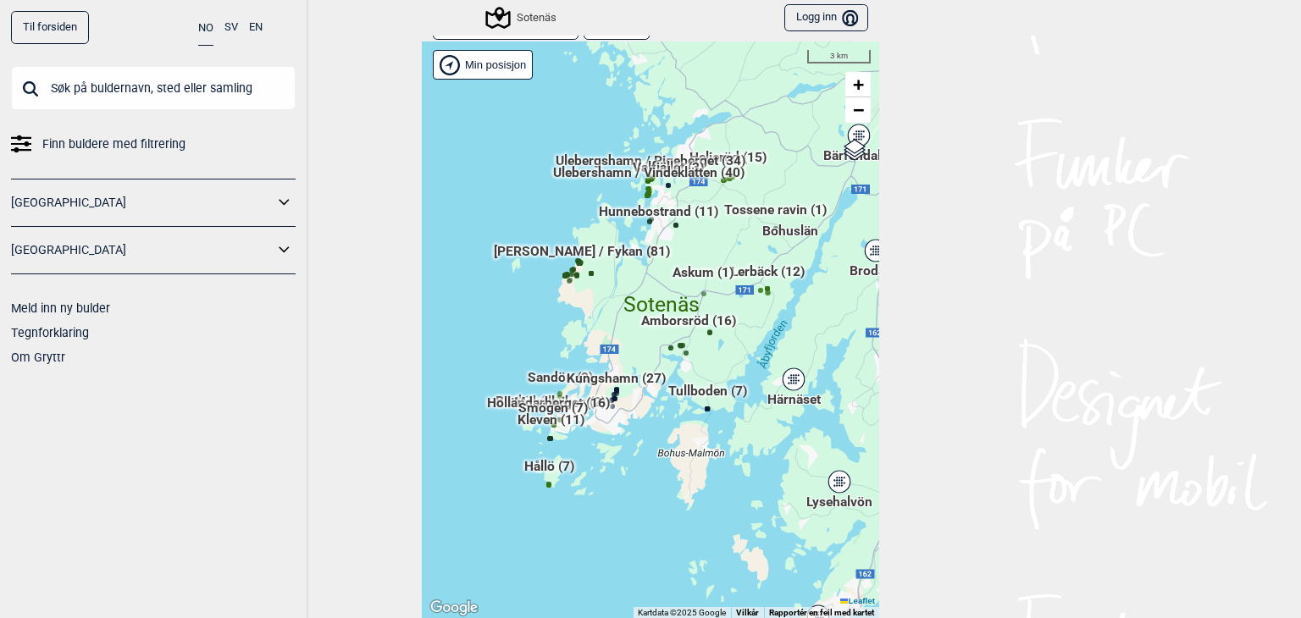
click at [701, 414] on div "Hallingdal Gol [PERSON_NAME] Kolomoen [GEOGRAPHIC_DATA] [GEOGRAPHIC_DATA] [GEOG…" at bounding box center [650, 329] width 457 height 577
click at [706, 394] on span "Tullboden (7)" at bounding box center [707, 398] width 79 height 32
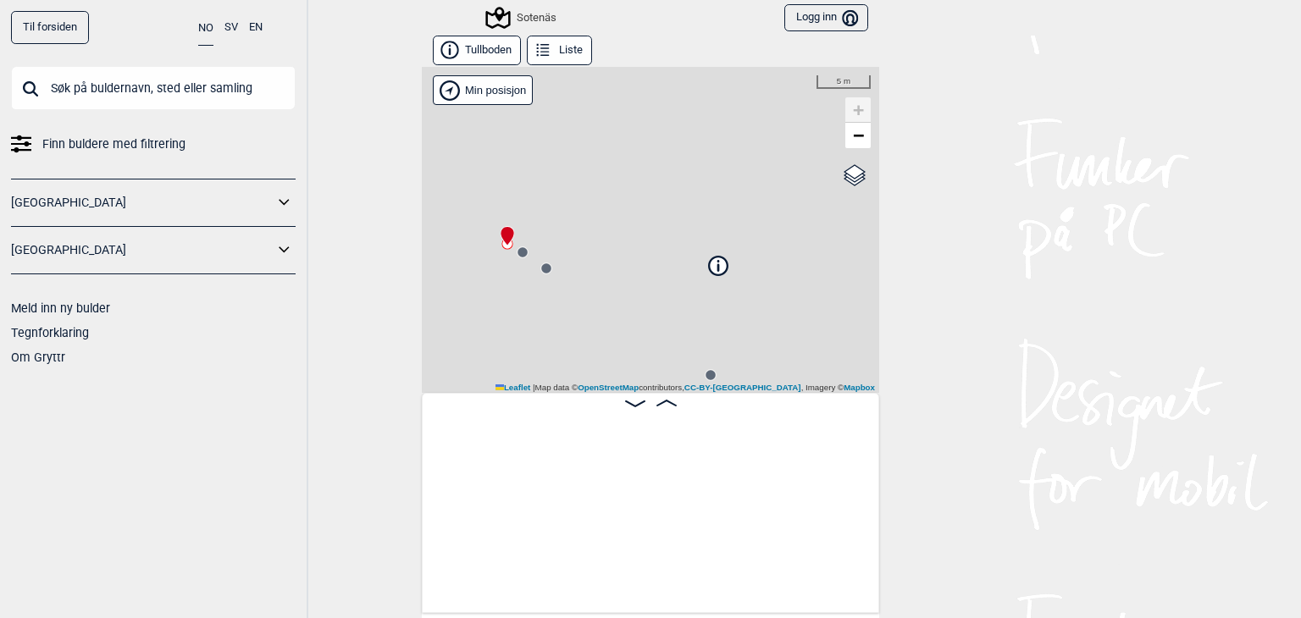
scroll to position [0, 132]
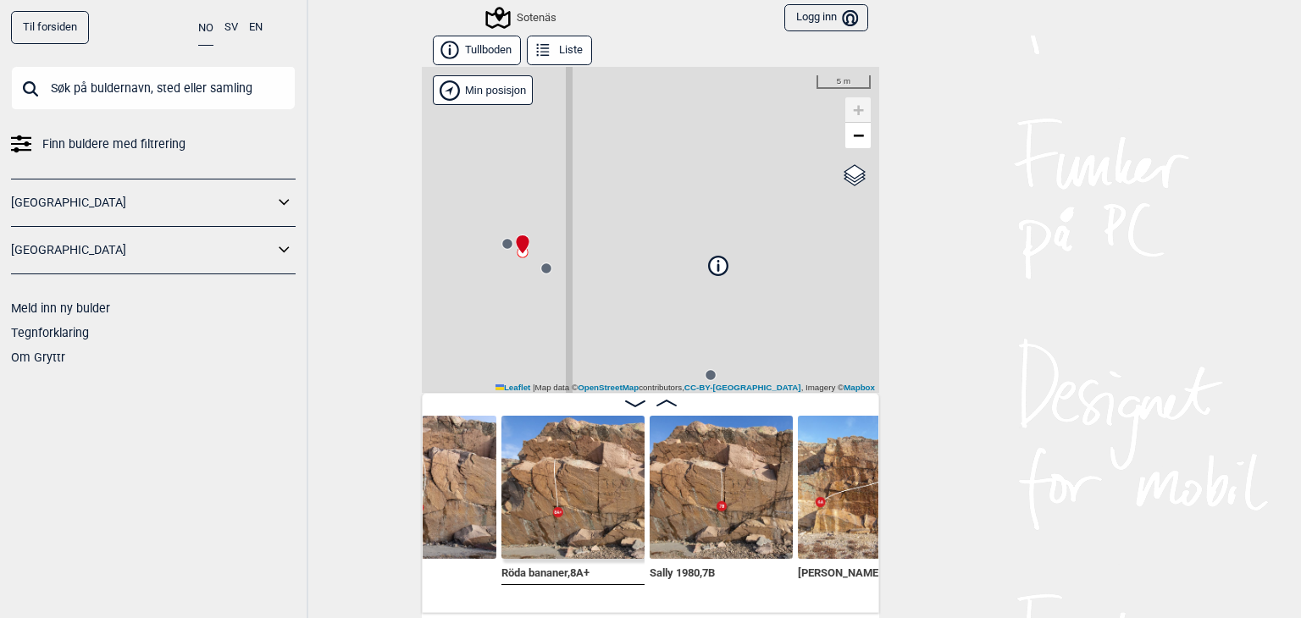
scroll to position [0, 381]
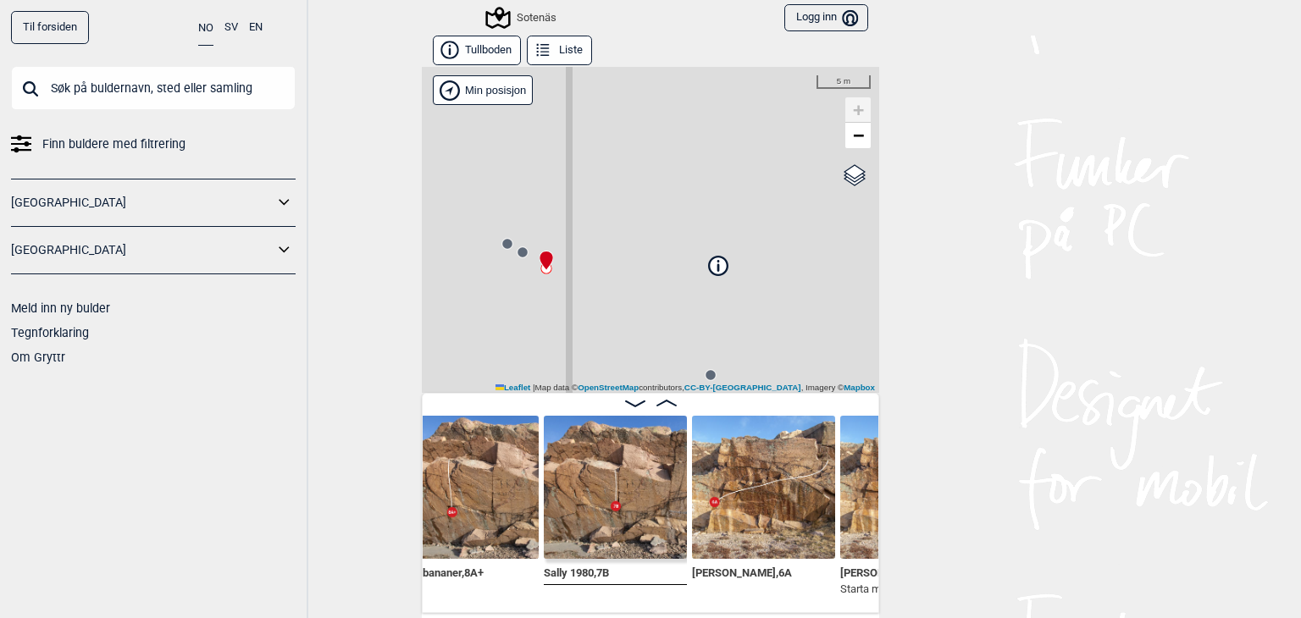
scroll to position [0, 435]
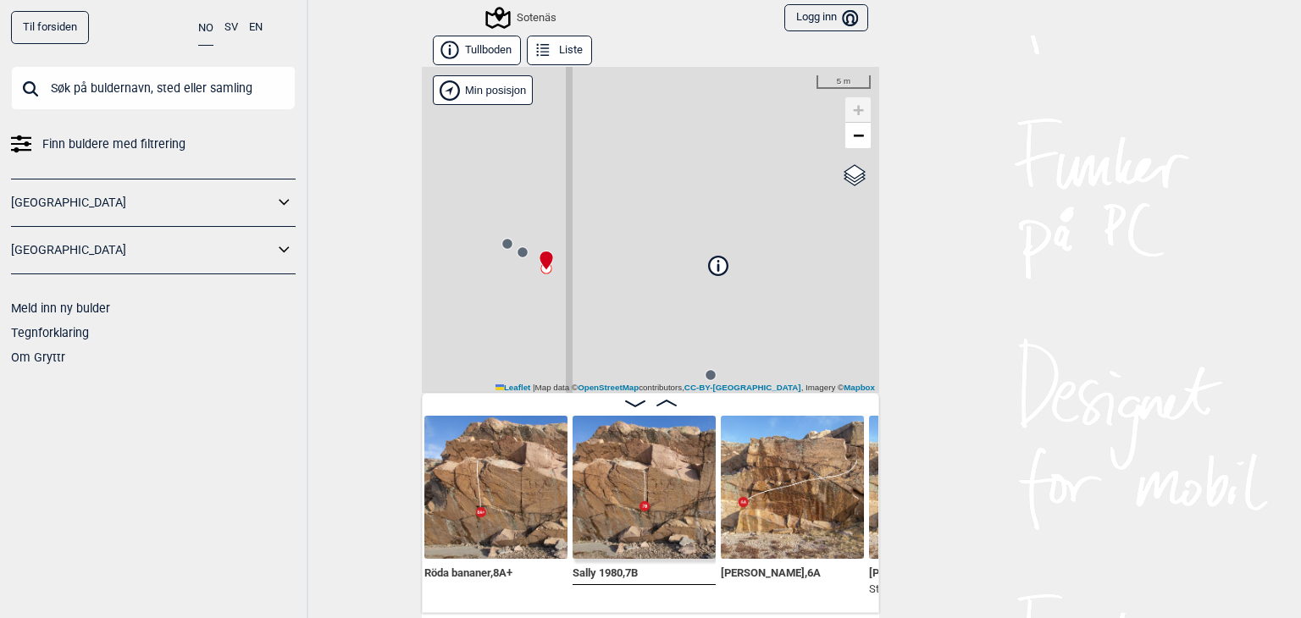
click at [635, 500] on img at bounding box center [643, 487] width 143 height 143
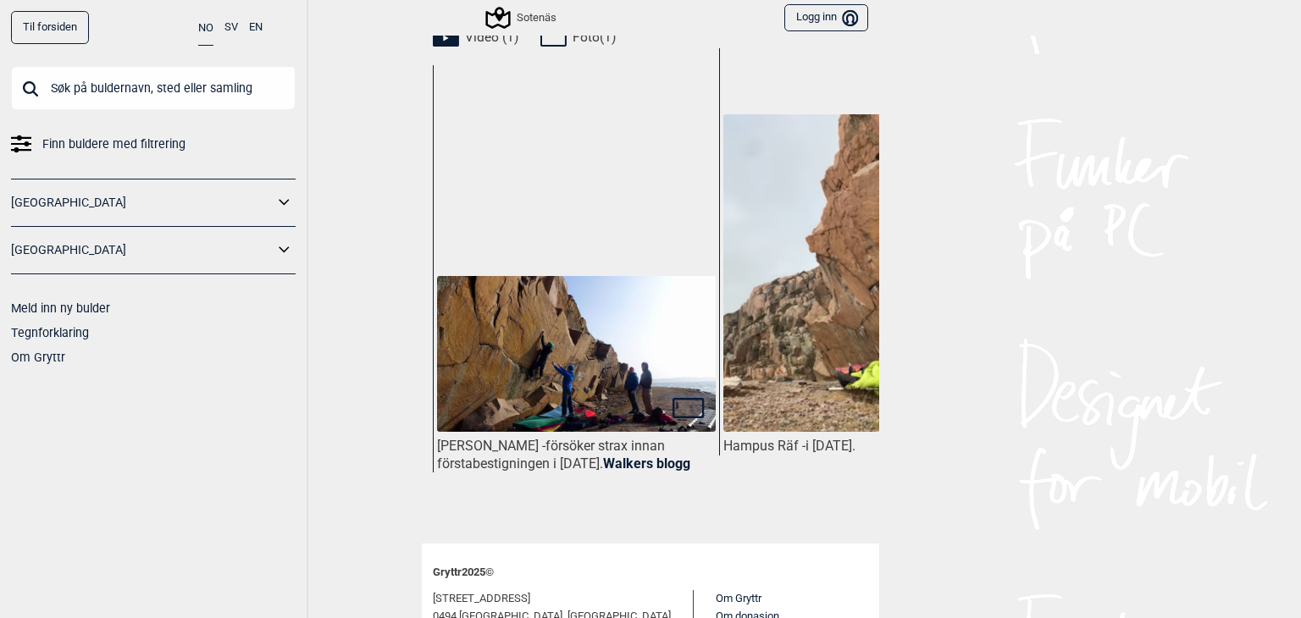
scroll to position [0, 125]
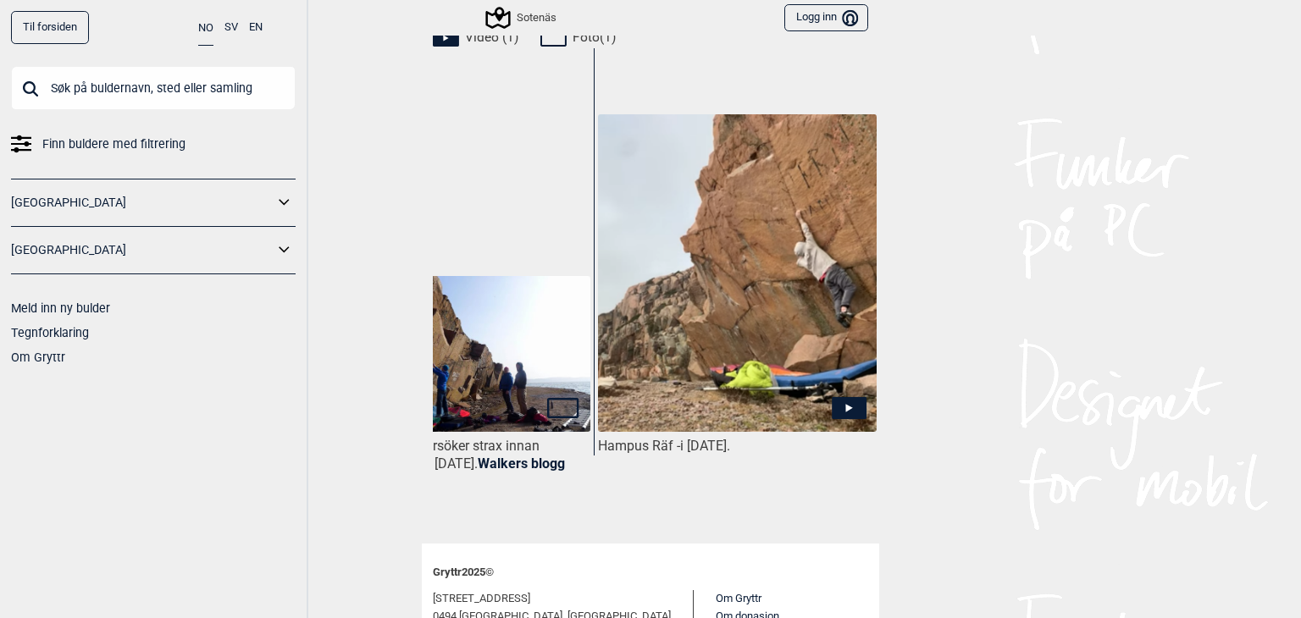
click at [841, 394] on img at bounding box center [737, 273] width 279 height 318
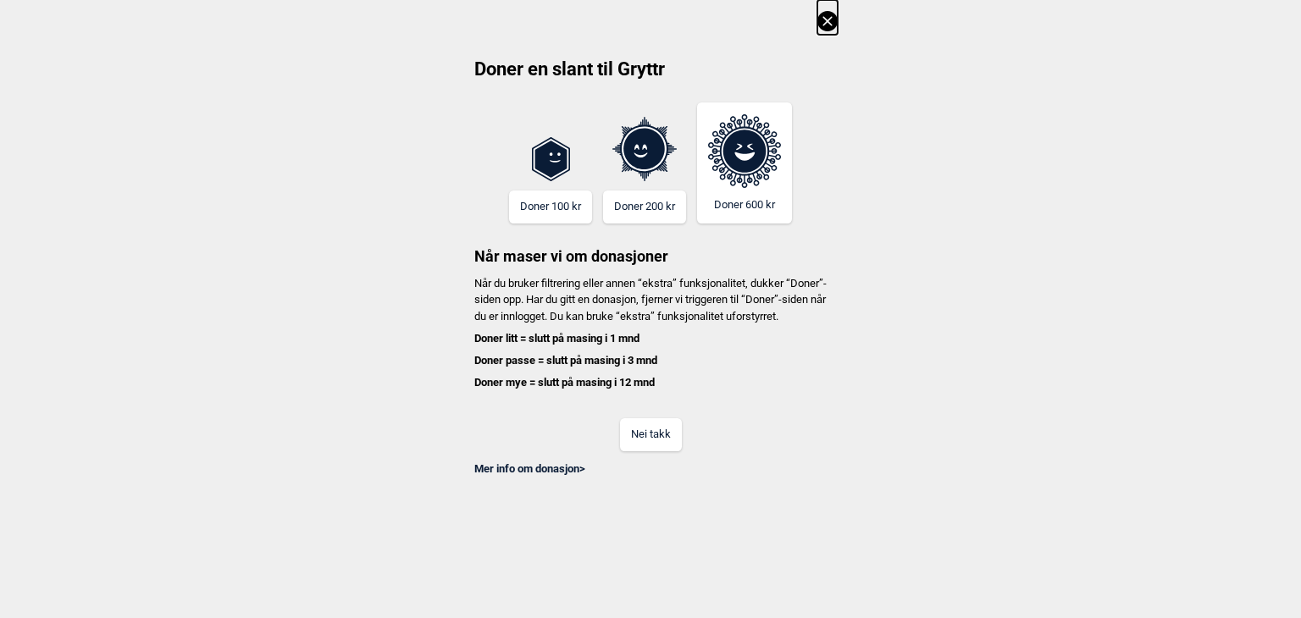
click at [644, 451] on button "Nei takk" at bounding box center [651, 434] width 62 height 33
